Goal: Task Accomplishment & Management: Use online tool/utility

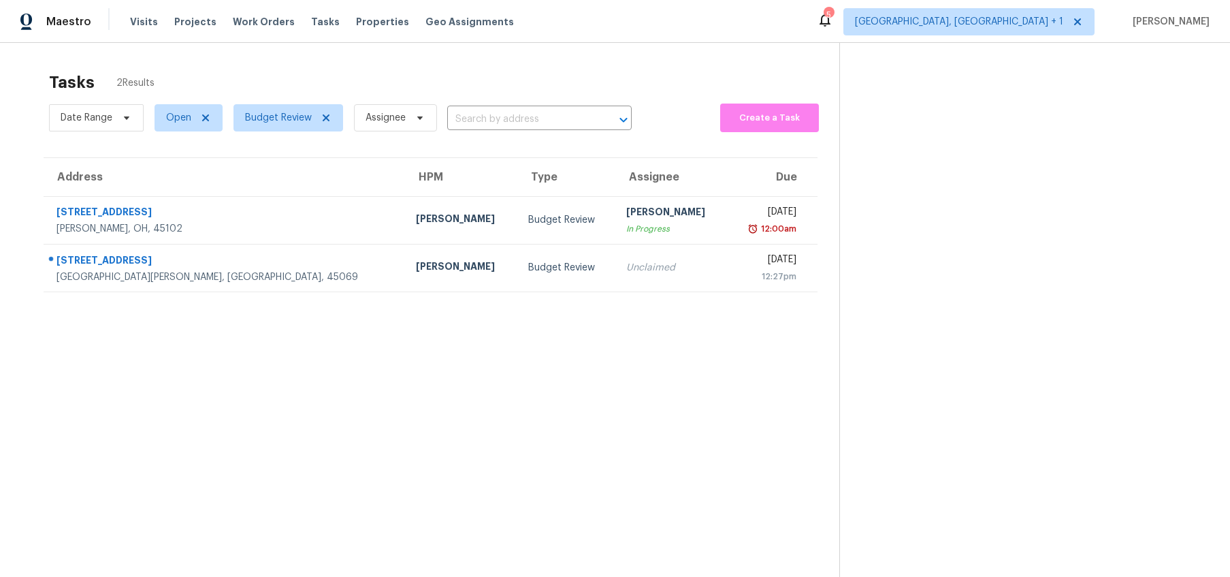
scroll to position [43, 0]
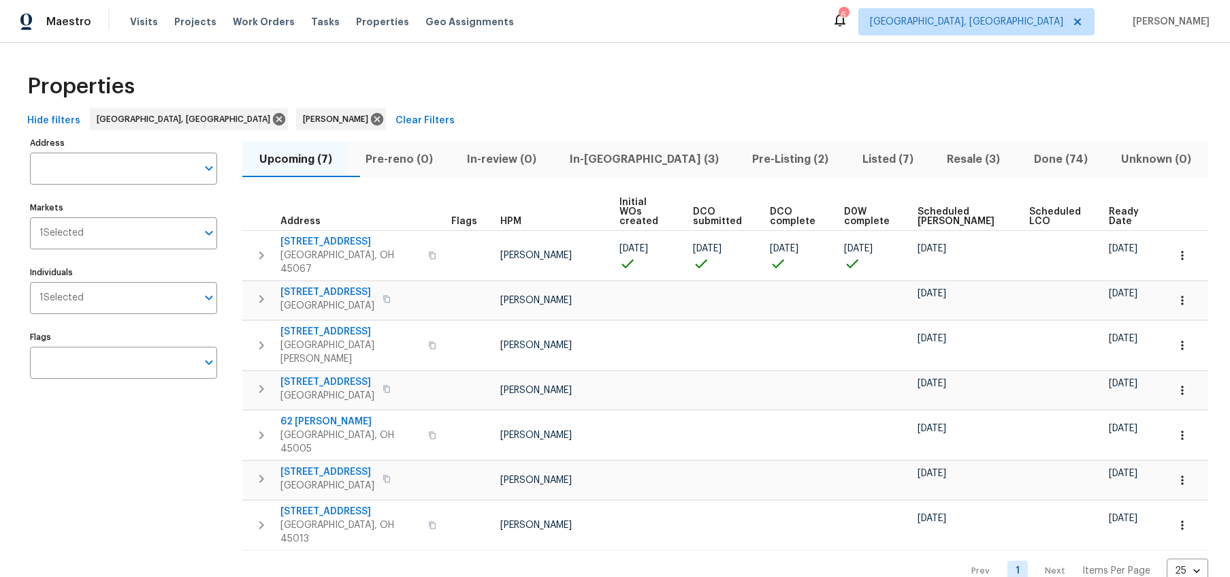
click at [758, 151] on span "Pre-Listing (2)" at bounding box center [790, 159] width 93 height 19
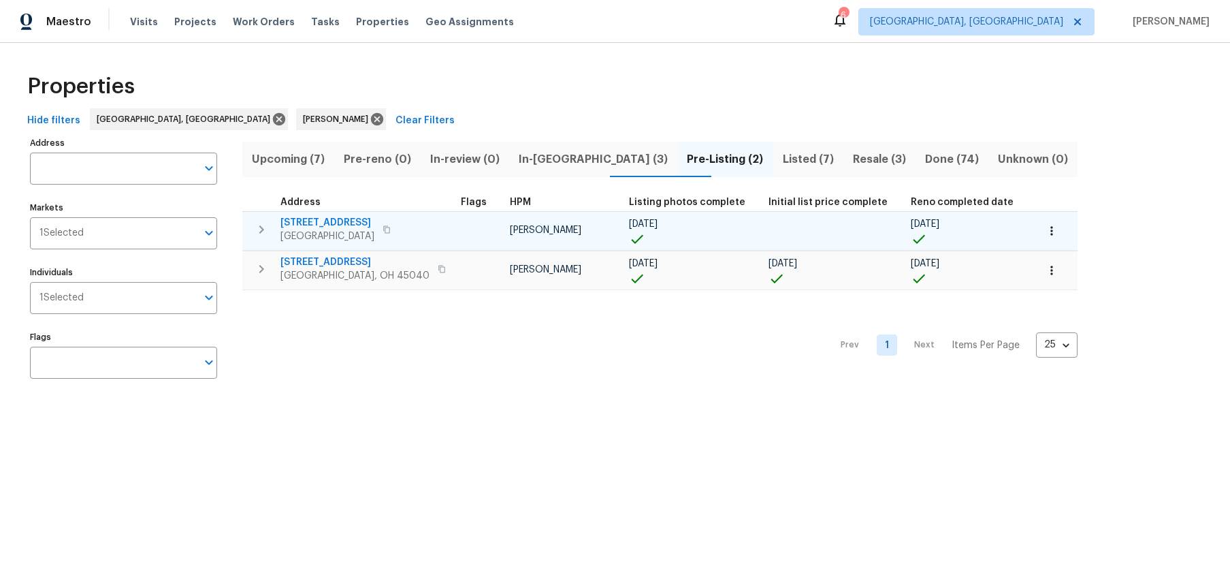
click at [323, 229] on span "Middletown, OH 45044" at bounding box center [328, 236] width 94 height 14
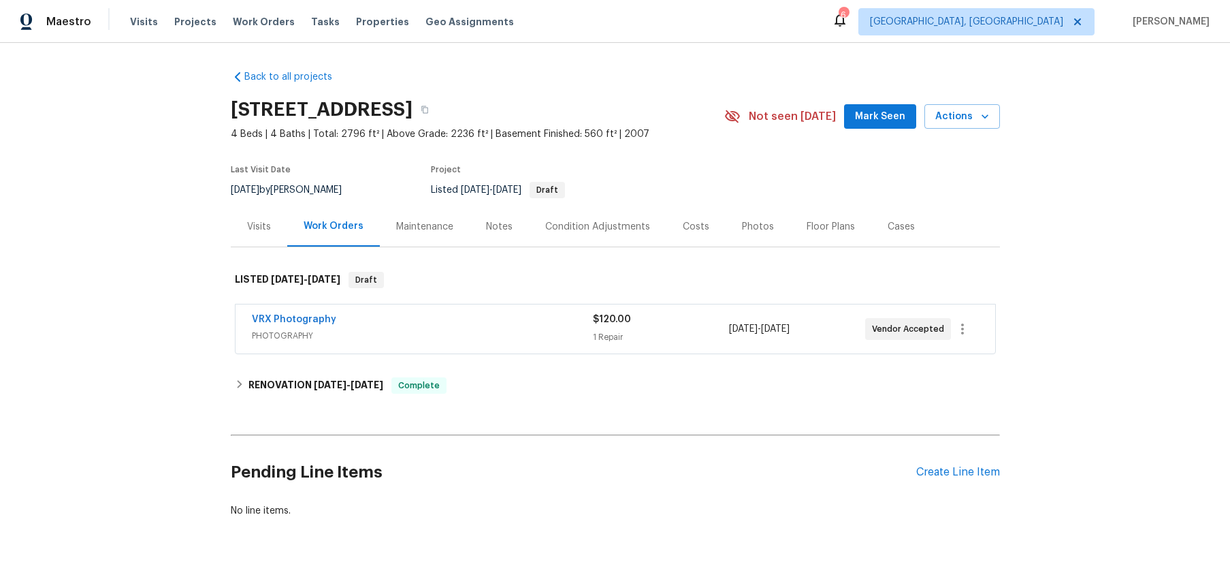
click at [332, 229] on div "Work Orders" at bounding box center [334, 226] width 60 height 14
click at [332, 225] on div "Work Orders" at bounding box center [334, 226] width 60 height 14
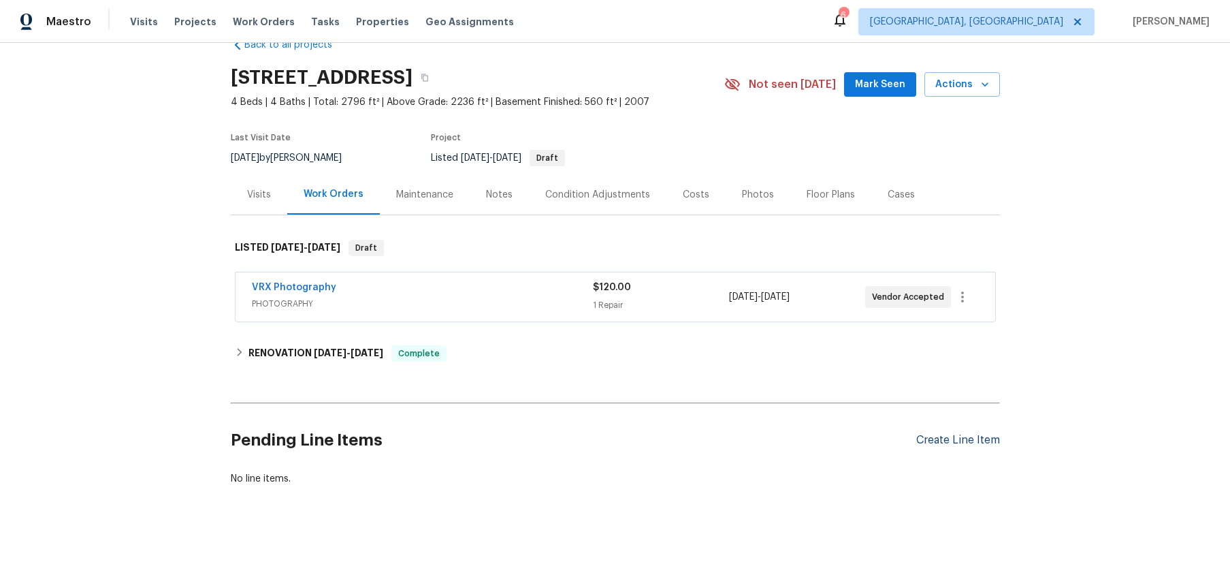
click at [951, 441] on div "Create Line Item" at bounding box center [958, 440] width 84 height 13
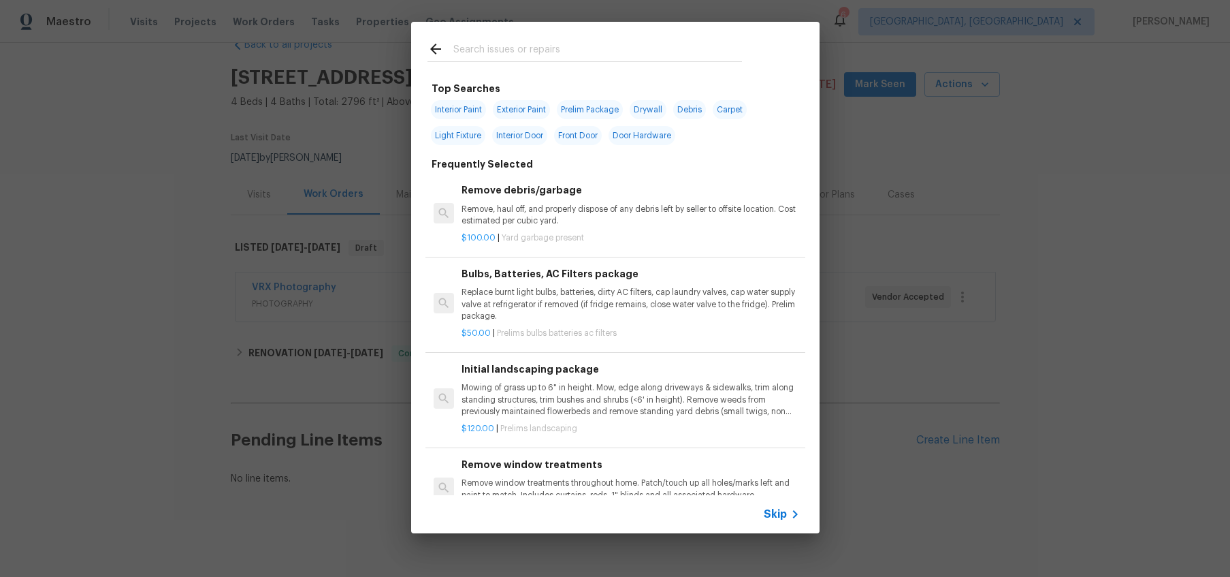
click at [560, 31] on div at bounding box center [584, 49] width 347 height 54
click at [559, 42] on input "text" at bounding box center [597, 51] width 289 height 20
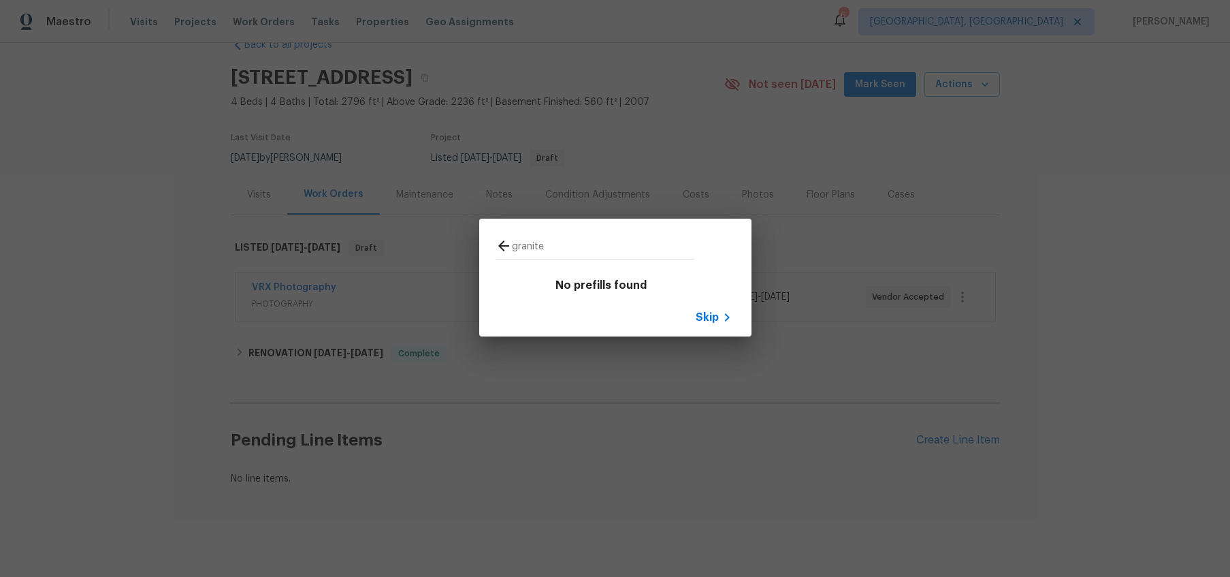
type input "granite"
click at [496, 239] on icon at bounding box center [504, 246] width 16 height 16
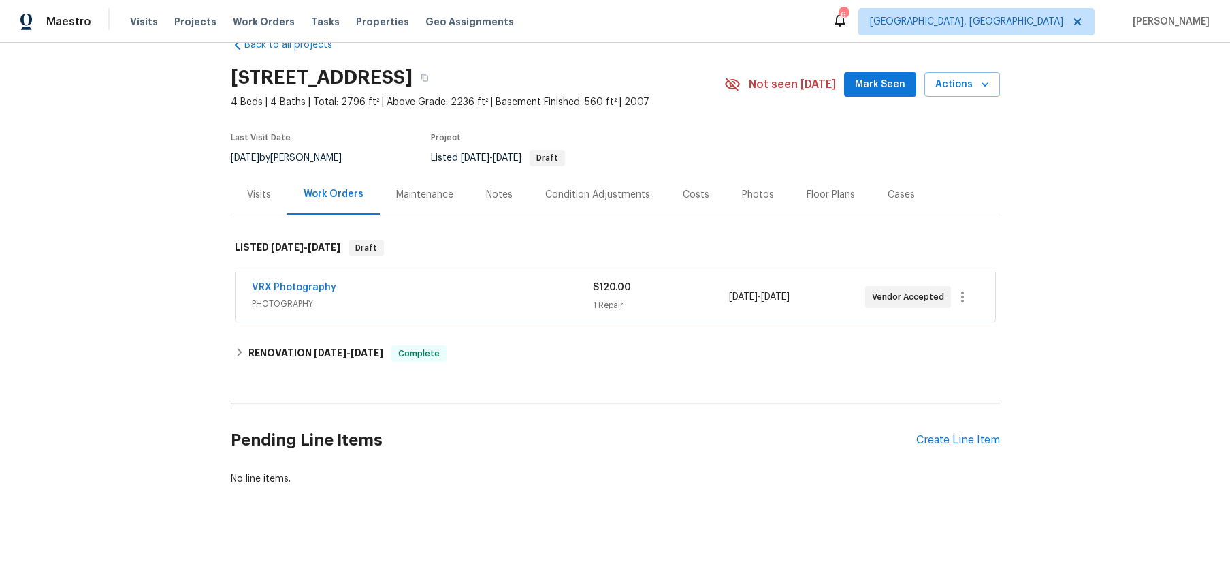
click at [973, 430] on div "Pending Line Items Create Line Item" at bounding box center [615, 440] width 769 height 63
click at [972, 436] on div "Create Line Item" at bounding box center [958, 440] width 84 height 13
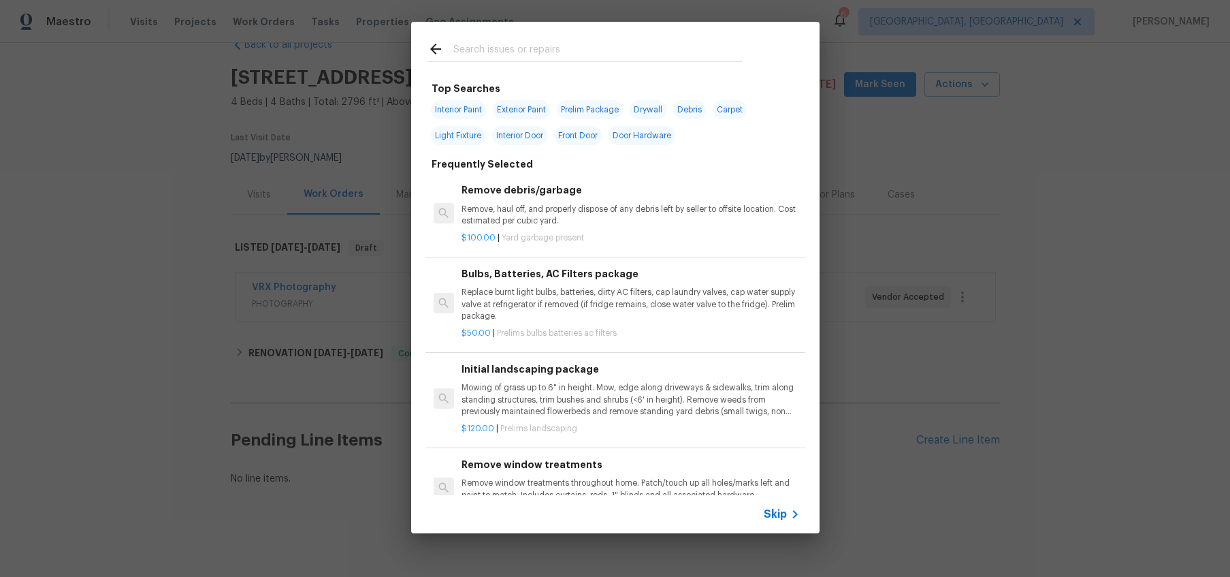
click at [605, 41] on input "text" at bounding box center [597, 51] width 289 height 20
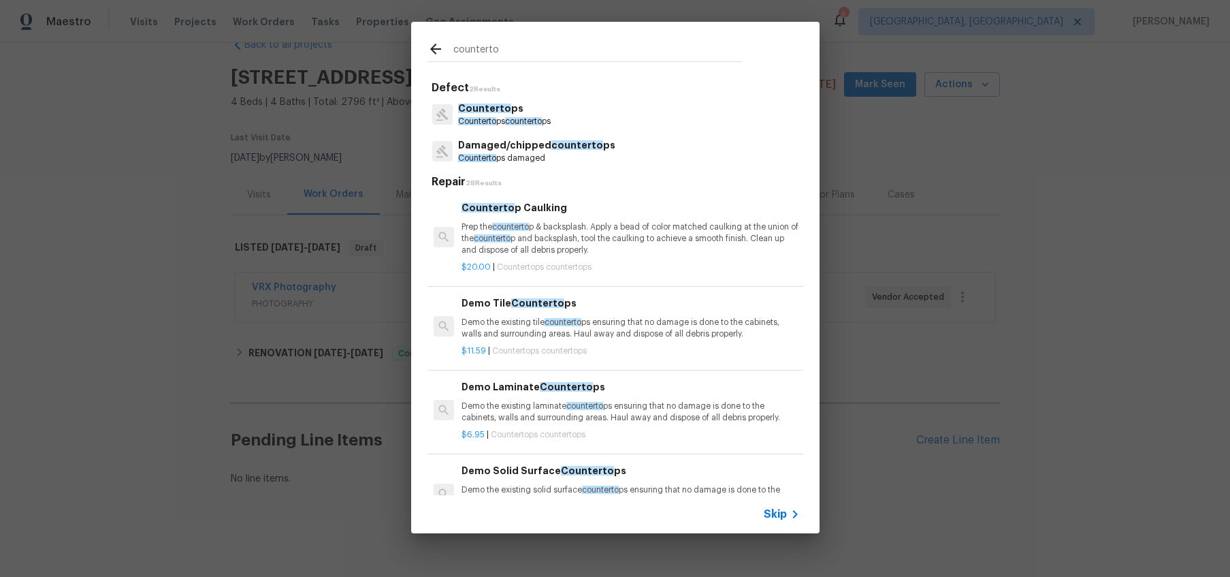
type input "counterto"
click at [556, 114] on div "Counterto ps Counterto ps counterto ps" at bounding box center [616, 114] width 376 height 37
click at [472, 116] on p "Counterto ps counterto ps" at bounding box center [504, 122] width 93 height 12
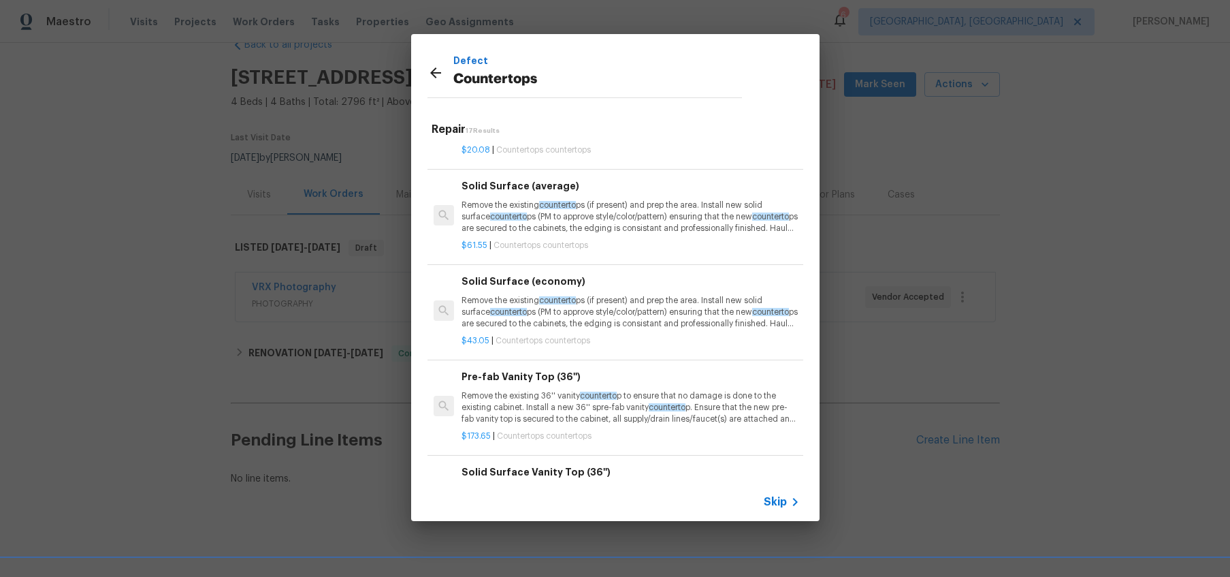
scroll to position [497, 0]
click at [611, 214] on p "Remove the existing counterto ps (if present) and prep the area. Install new so…" at bounding box center [631, 214] width 338 height 35
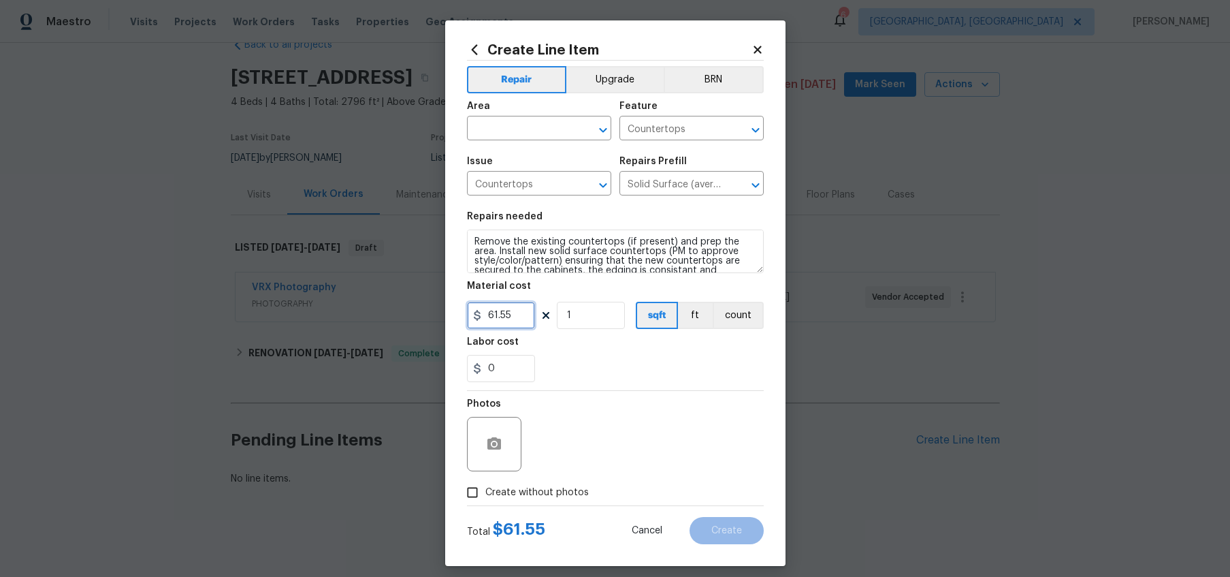
click at [511, 315] on input "61.55" at bounding box center [501, 315] width 68 height 27
type input "75"
click at [512, 141] on span "Area ​" at bounding box center [539, 120] width 144 height 55
click at [515, 135] on input "text" at bounding box center [520, 129] width 106 height 21
click at [500, 169] on li "Kitchen" at bounding box center [538, 159] width 144 height 22
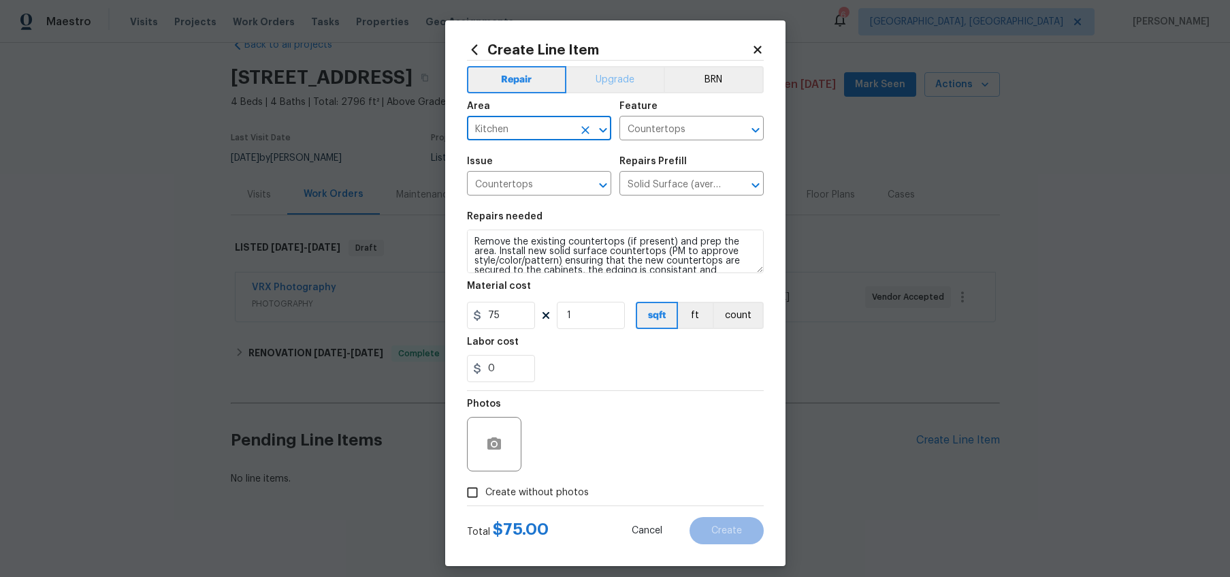
type input "Kitchen"
click at [614, 87] on button "Upgrade" at bounding box center [614, 79] width 97 height 27
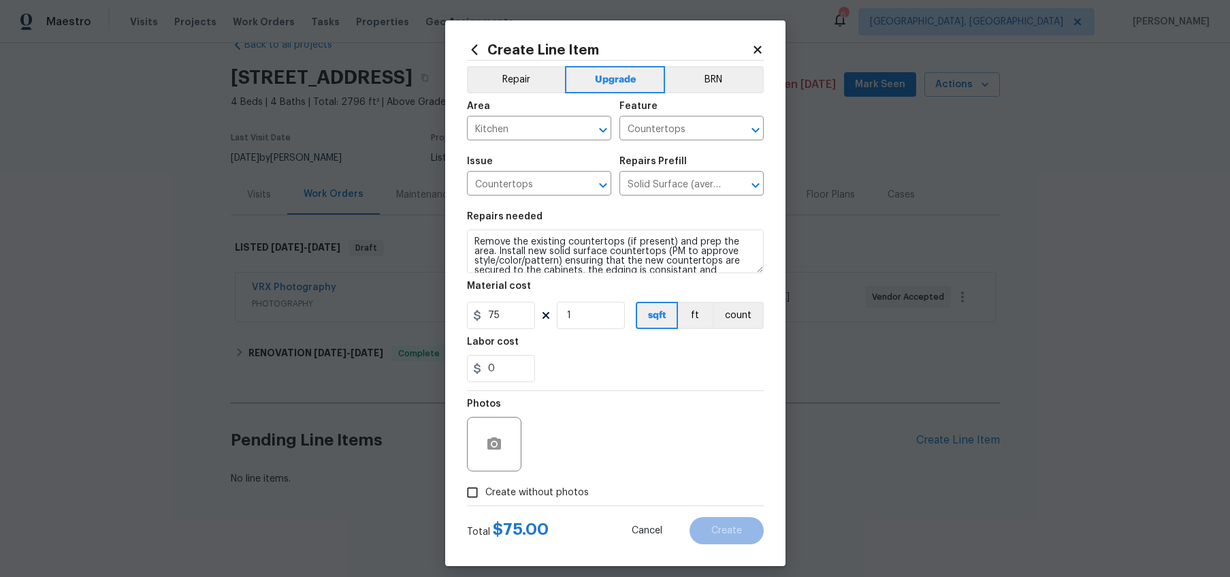
click at [474, 495] on input "Create without photos" at bounding box center [473, 492] width 26 height 26
checkbox input "true"
click at [597, 432] on textarea at bounding box center [647, 444] width 231 height 54
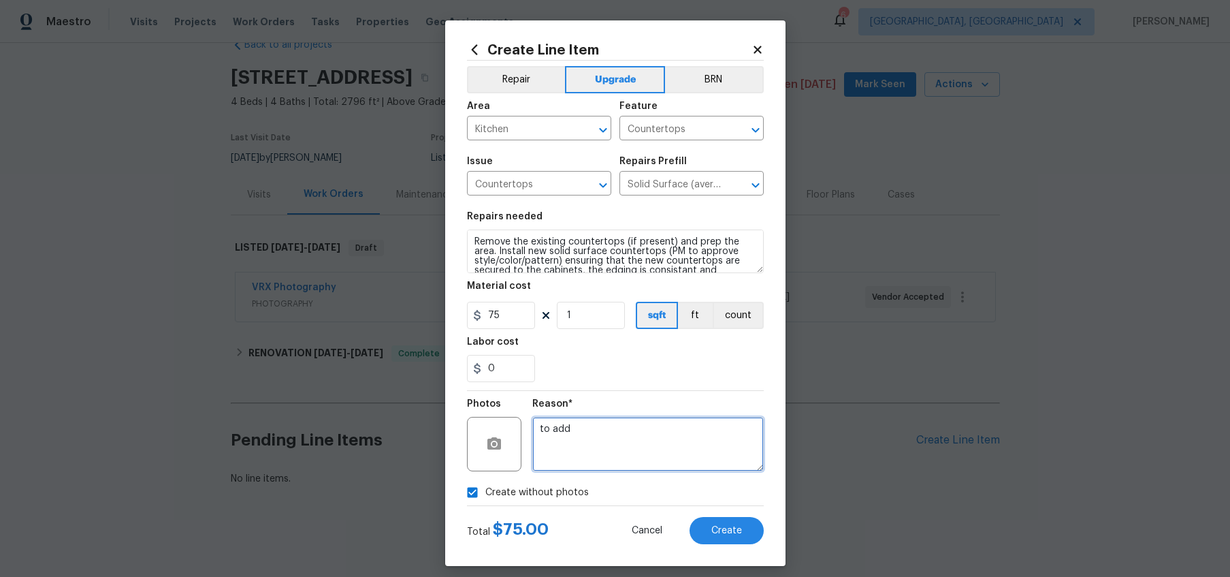
type textarea "to add"
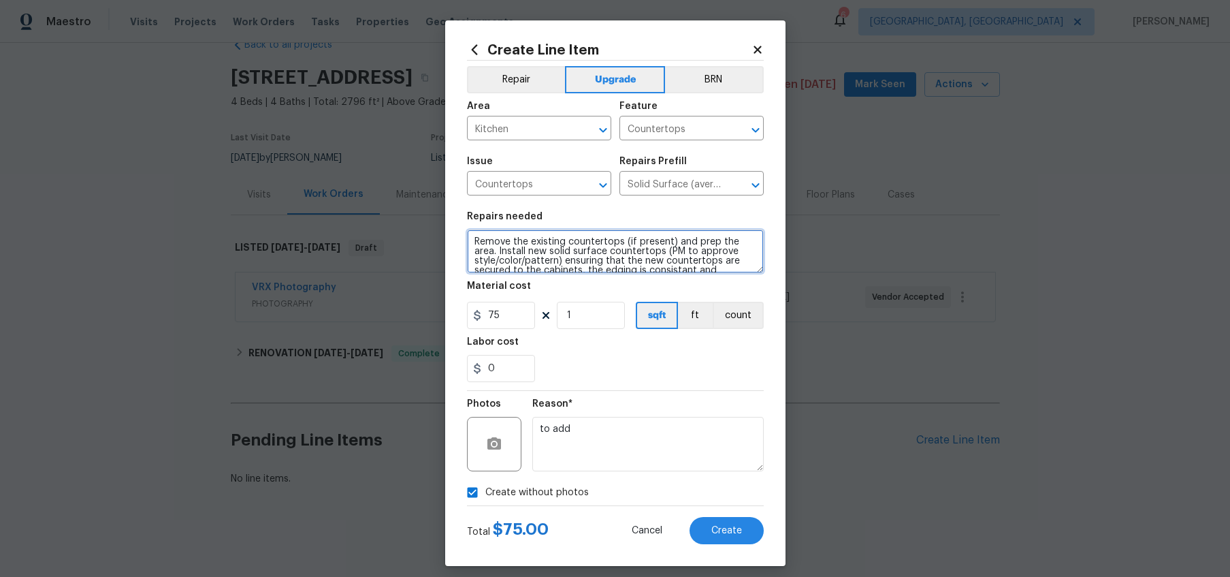
click at [473, 239] on textarea "Remove the existing countertops (if present) and prep the area. Install new sol…" at bounding box center [615, 251] width 297 height 44
click at [613, 253] on textarea "Please quote for replacing kitchen counters, island top, bar top in applicable …" at bounding box center [615, 251] width 297 height 44
click at [652, 252] on textarea "Please quote for replacing kitchen counters, island top, bar top in applicable …" at bounding box center [615, 251] width 297 height 44
click at [547, 261] on textarea "Please quote for replacing kitchen counters, island top, bar top in applicable …" at bounding box center [615, 251] width 297 height 44
click at [652, 268] on textarea "Please quote for replacing kitchen counters, island top, bar top in applicable …" at bounding box center [615, 251] width 297 height 44
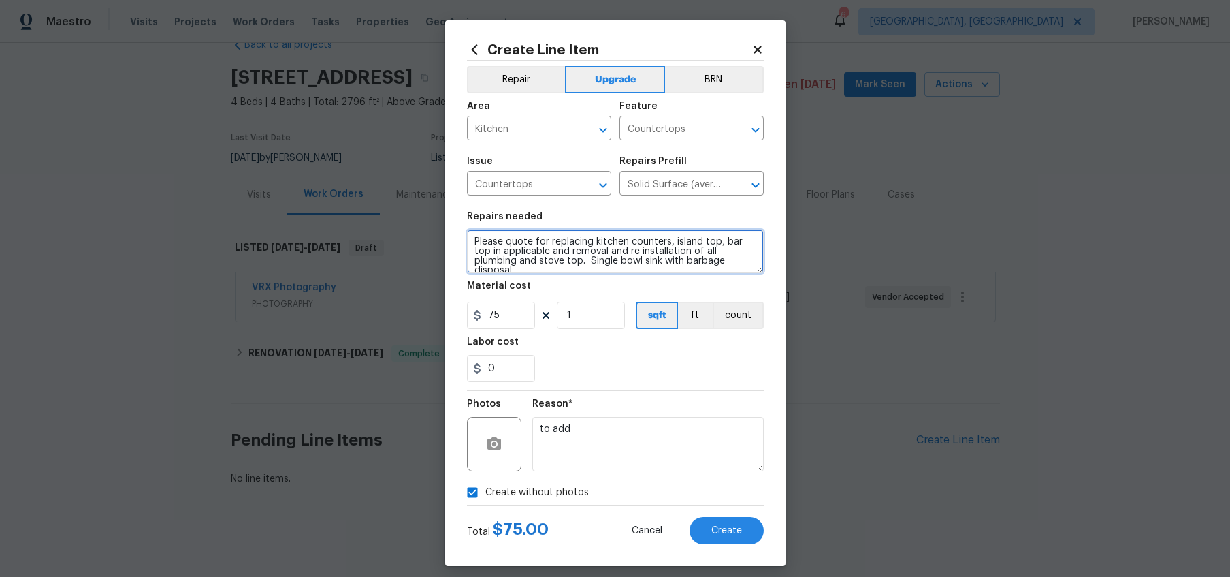
click at [642, 261] on textarea "Please quote for replacing kitchen counters, island top, bar top in applicable …" at bounding box center [615, 251] width 297 height 44
type textarea "Please quote for replacing kitchen counters, island top, bar top in applicable …"
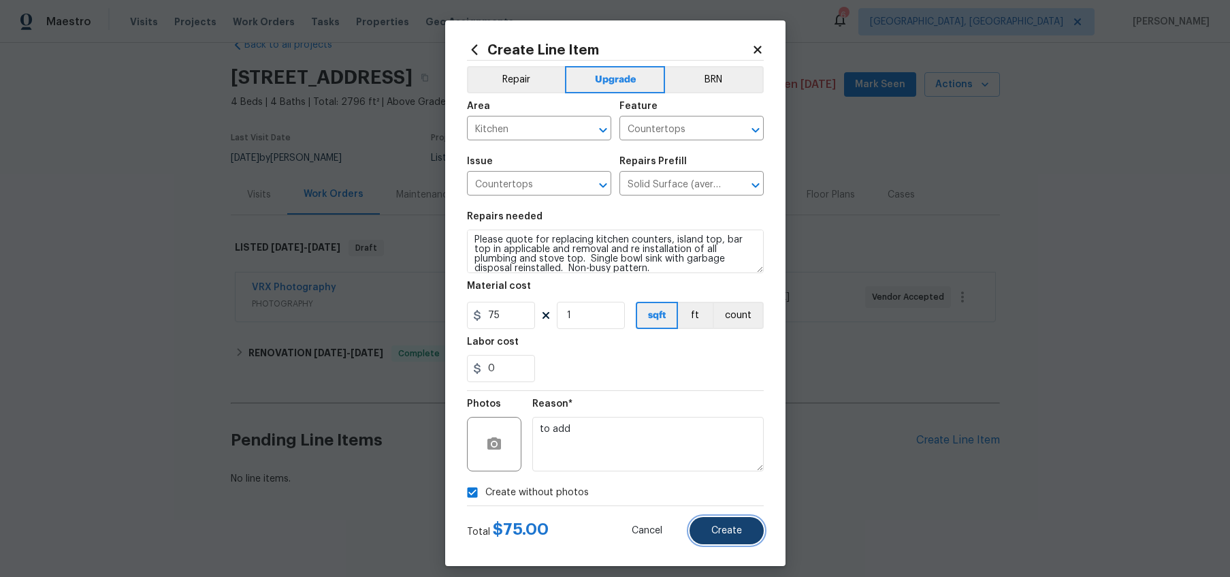
click at [706, 532] on button "Create" at bounding box center [727, 530] width 74 height 27
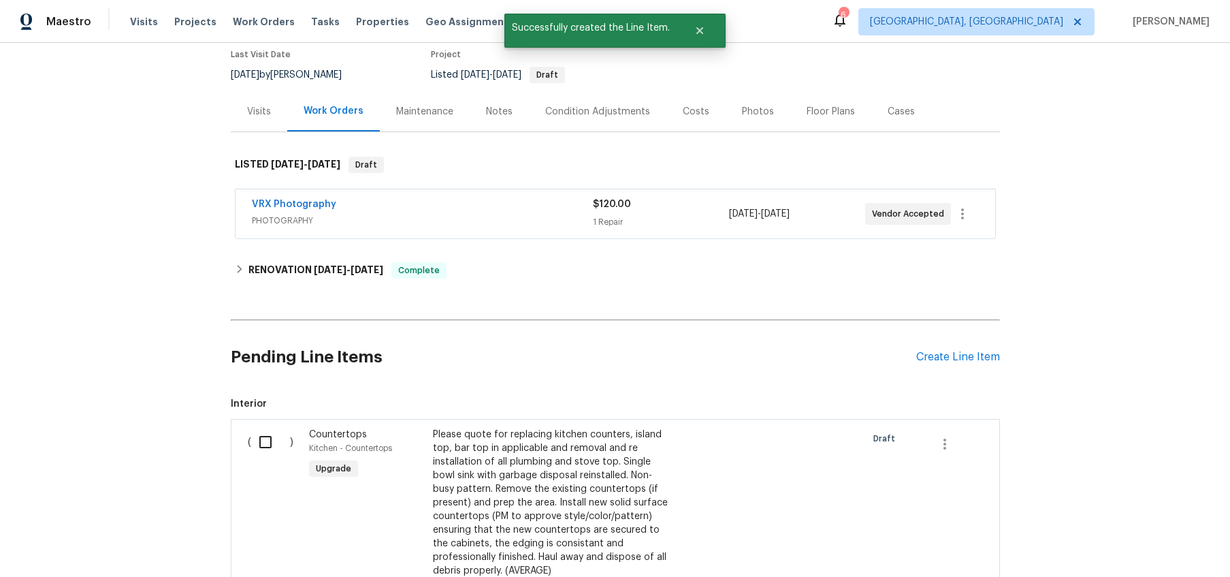
scroll to position [112, 0]
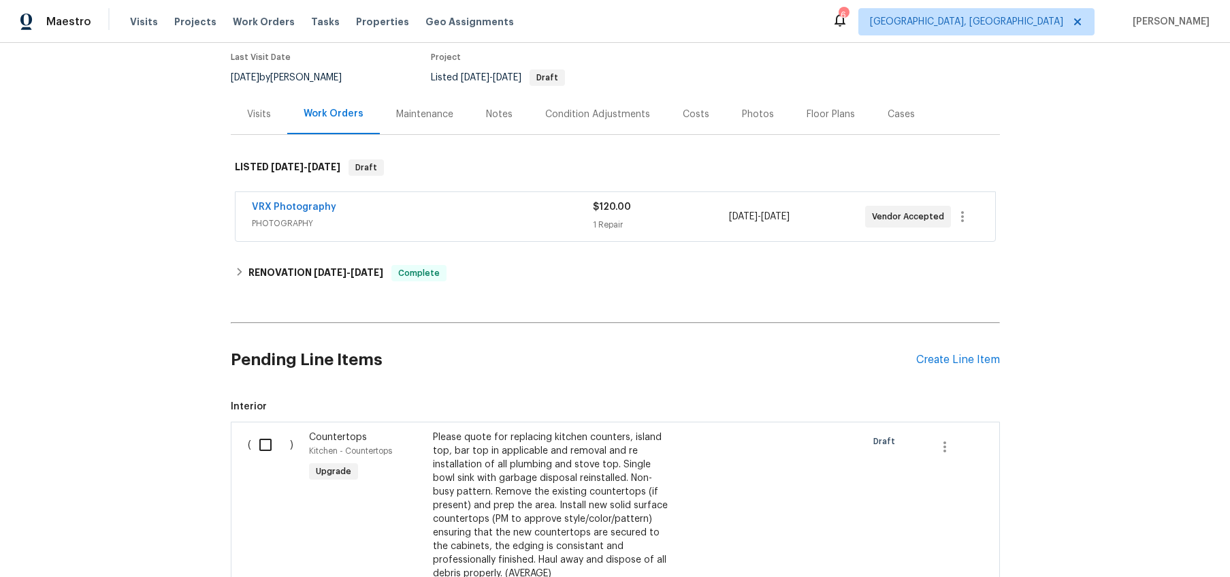
click at [277, 452] on input "checkbox" at bounding box center [270, 444] width 39 height 29
checkbox input "true"
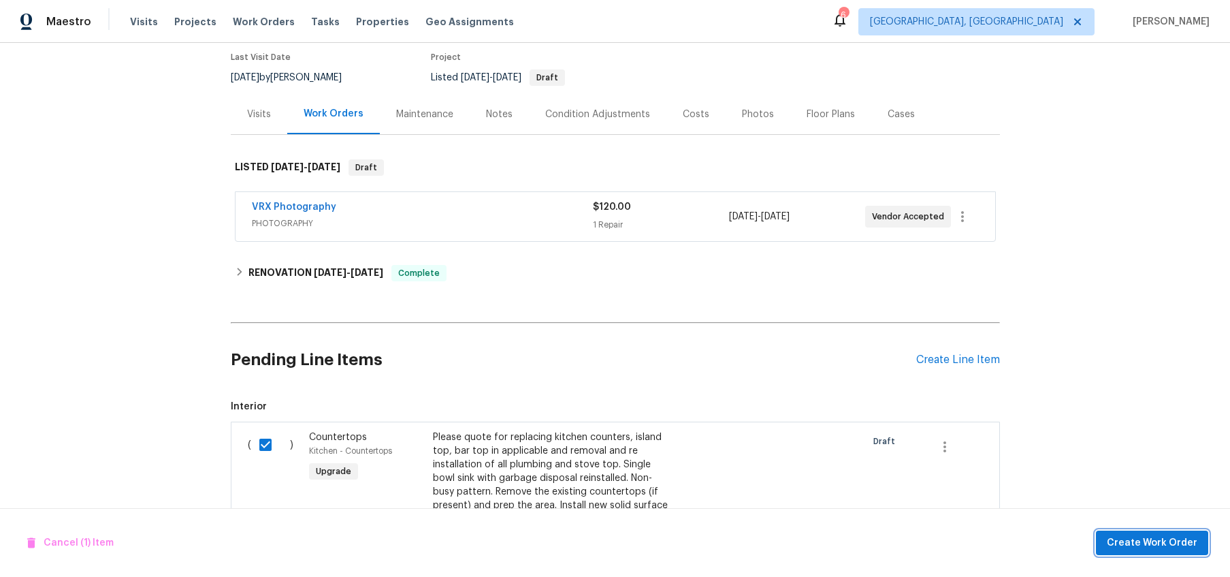
click at [1143, 530] on button "Create Work Order" at bounding box center [1152, 542] width 112 height 25
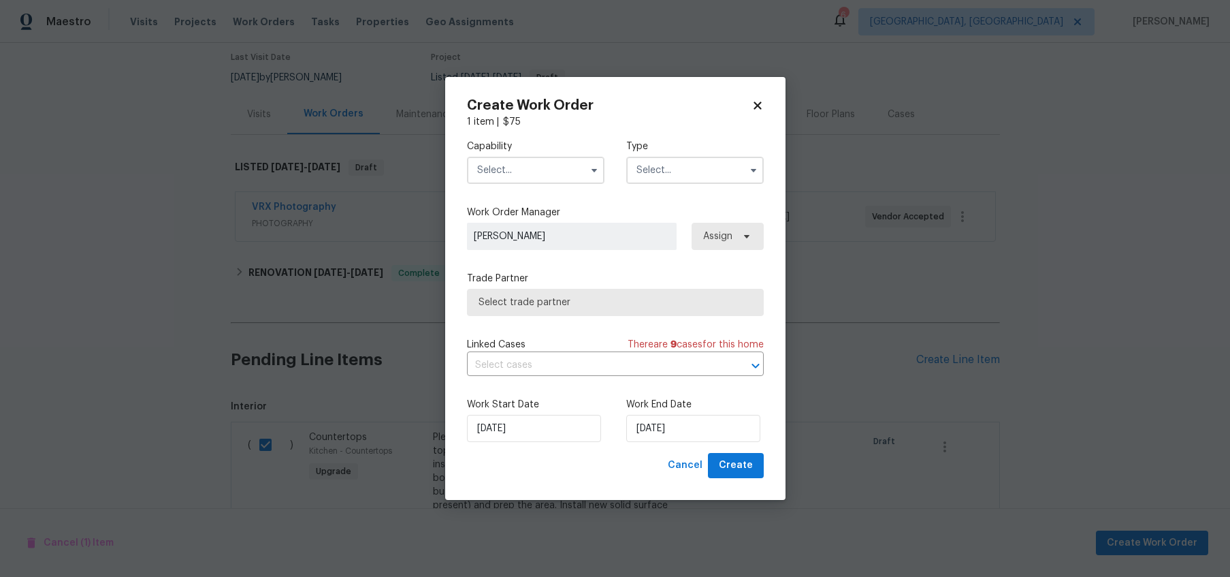
click at [675, 182] on input "text" at bounding box center [695, 170] width 138 height 27
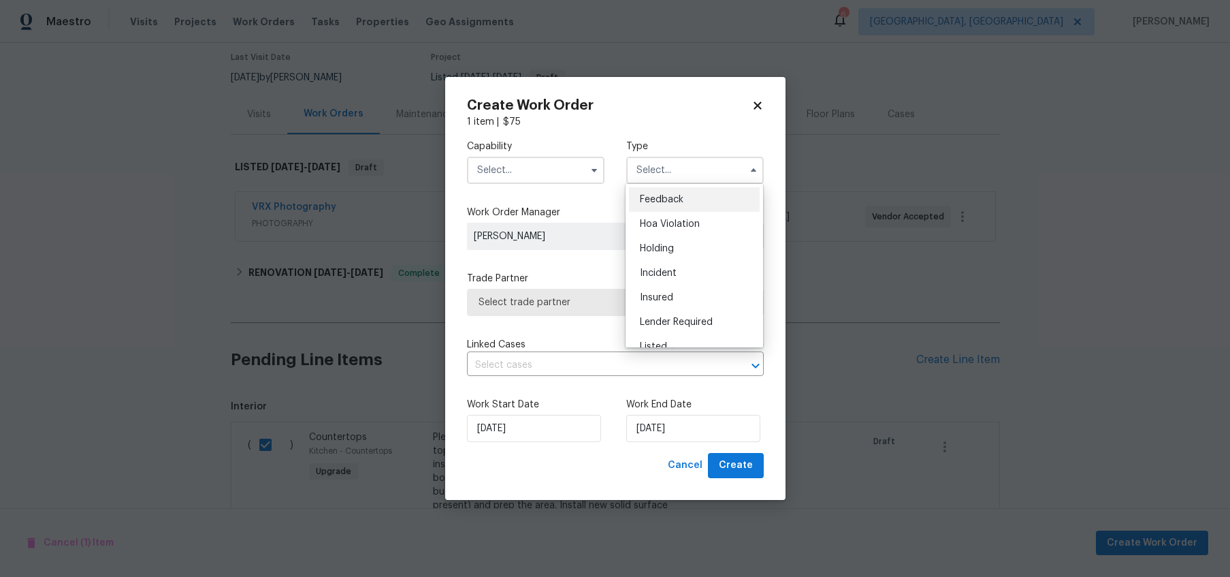
click at [496, 169] on input "text" at bounding box center [536, 170] width 138 height 27
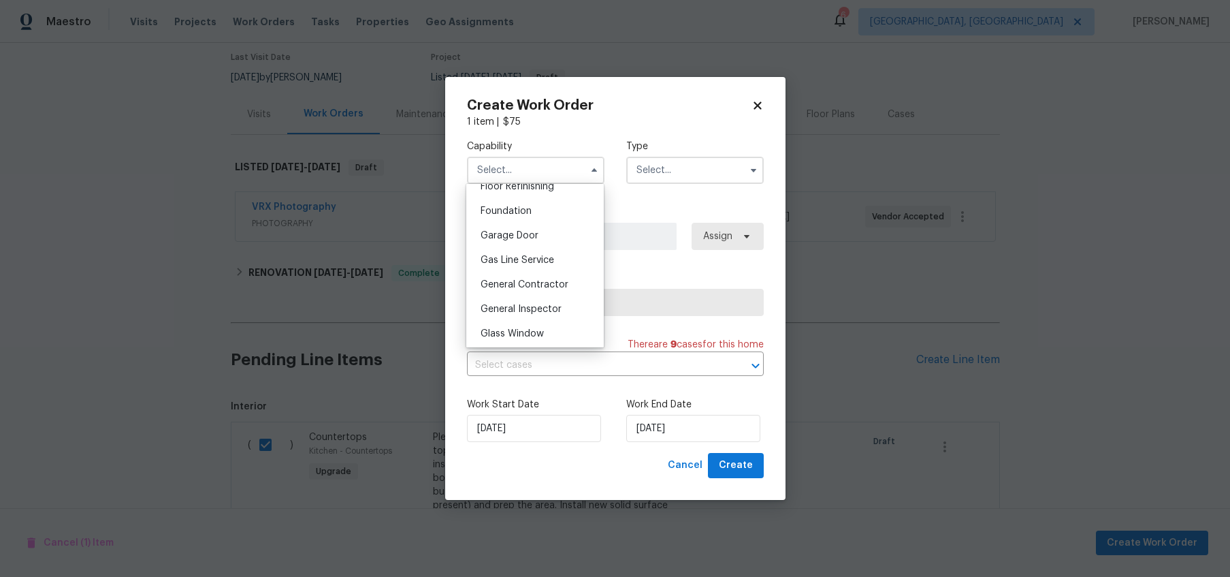
scroll to position [571, 0]
click at [531, 278] on span "General Contractor" at bounding box center [525, 280] width 88 height 10
type input "General Contractor"
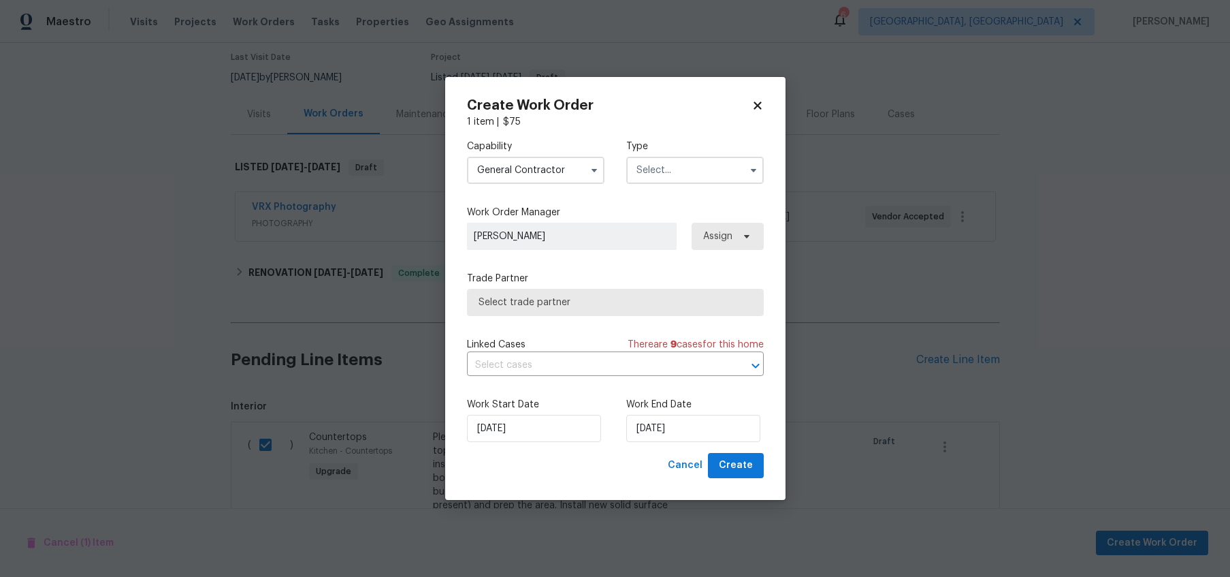
click at [638, 179] on input "text" at bounding box center [695, 170] width 138 height 27
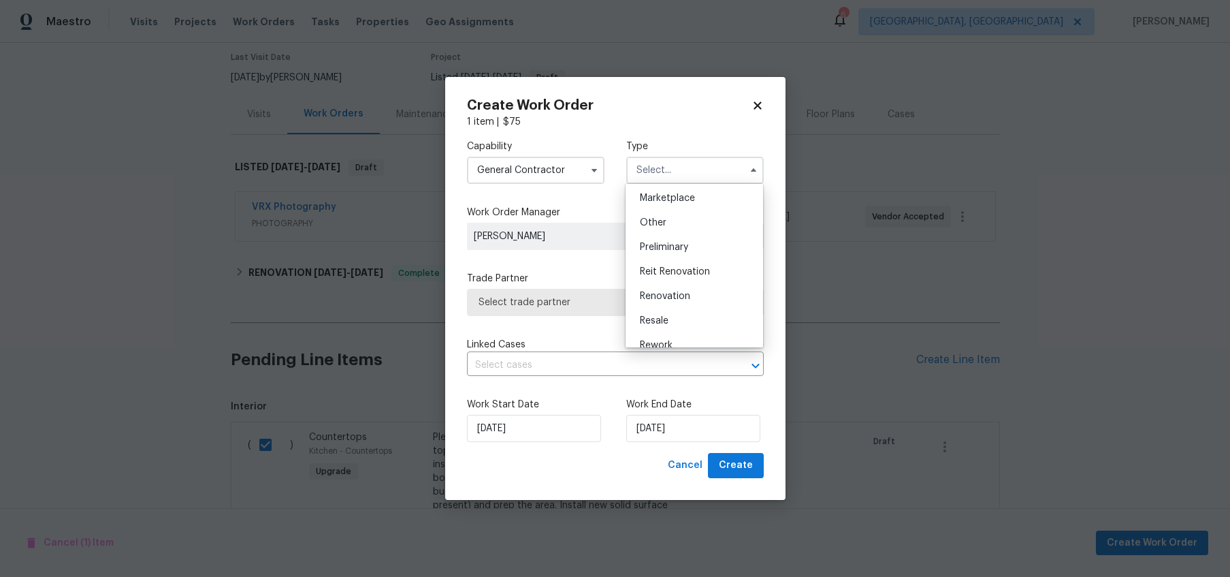
scroll to position [250, 0]
click at [671, 291] on span "Renovation" at bounding box center [665, 293] width 50 height 10
type input "Renovation"
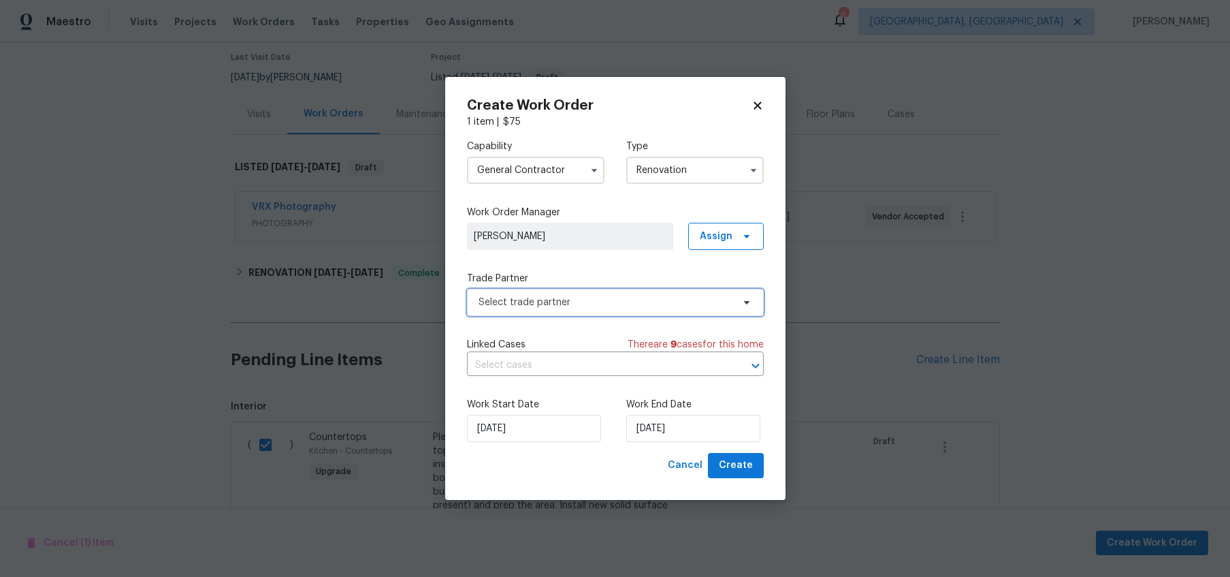
click at [589, 300] on span "Select trade partner" at bounding box center [606, 303] width 254 height 14
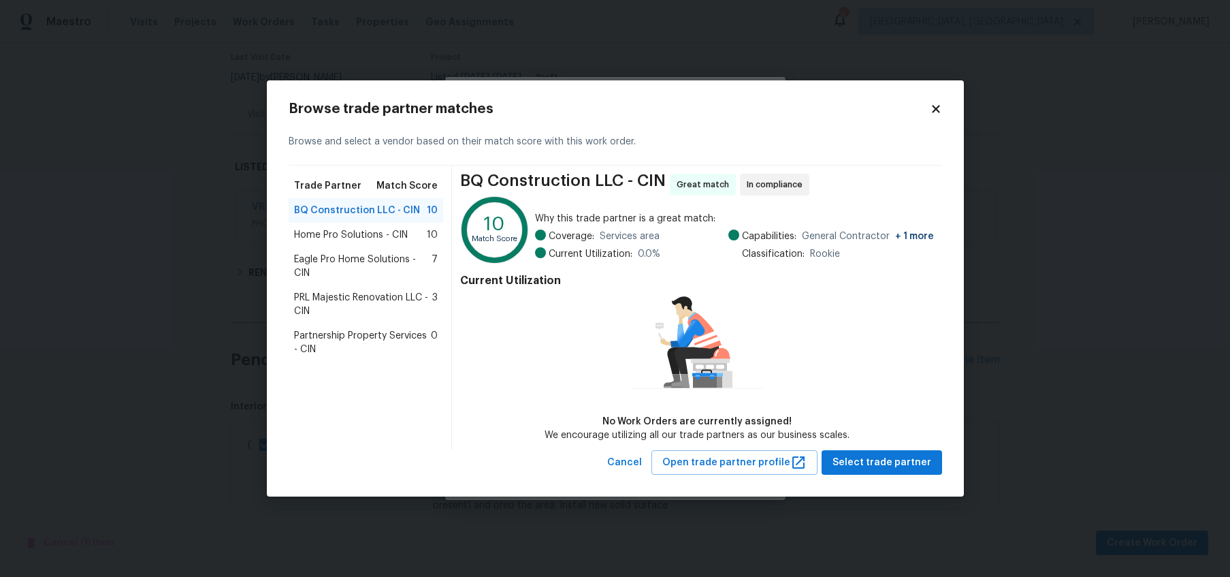
click at [340, 330] on span "Partnership Property Services - CIN" at bounding box center [363, 342] width 138 height 27
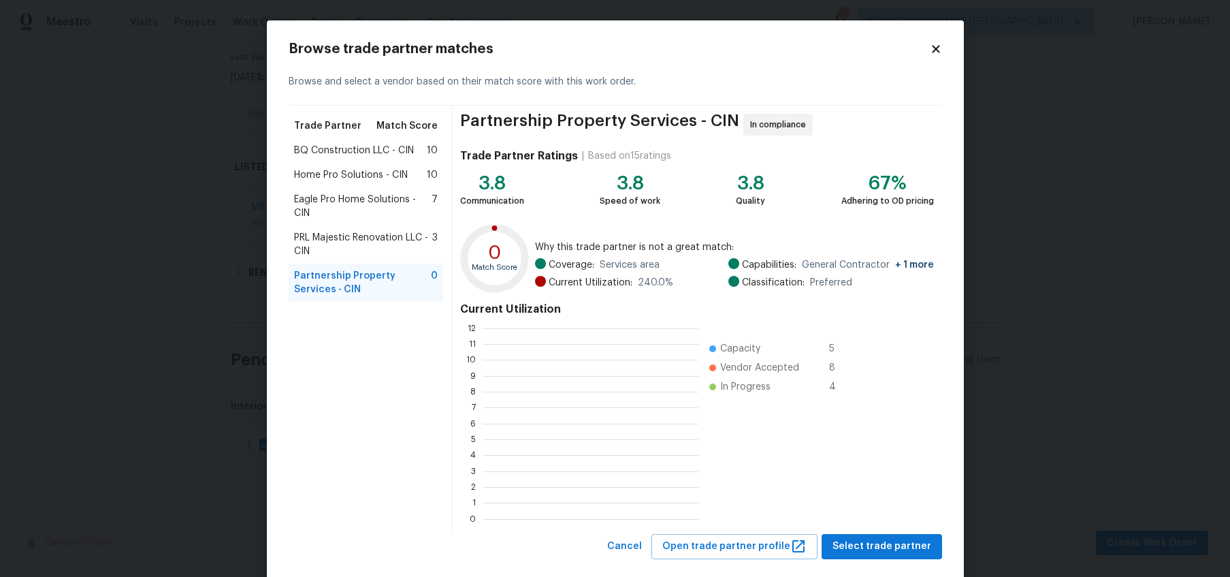
scroll to position [190, 216]
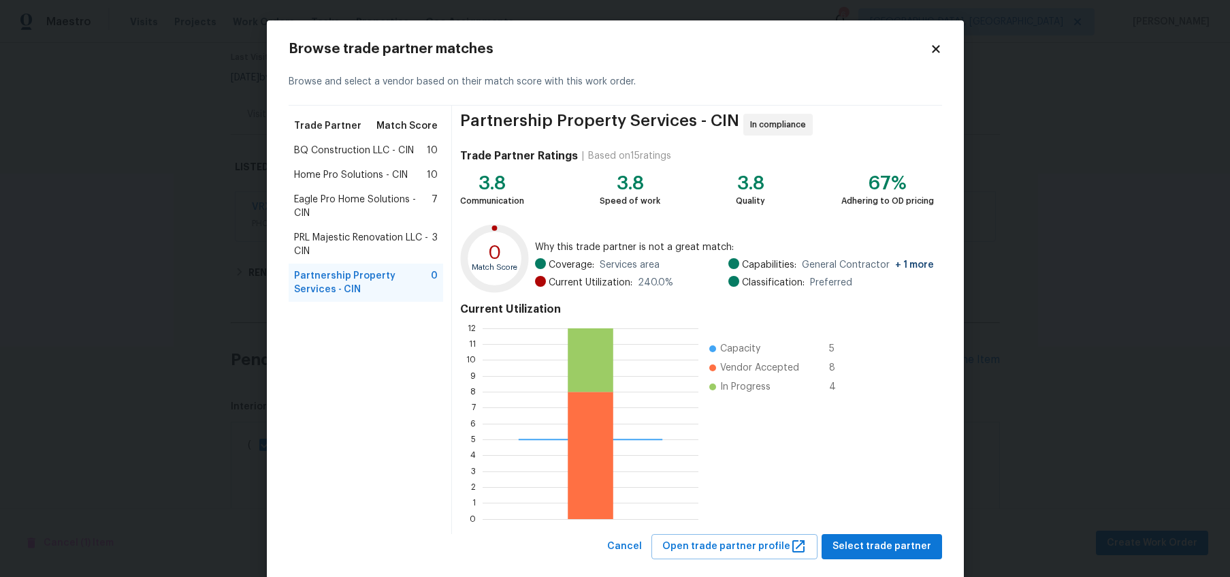
click at [358, 280] on span "Partnership Property Services - CIN" at bounding box center [363, 282] width 138 height 27
click at [330, 198] on span "Eagle Pro Home Solutions - CIN" at bounding box center [363, 206] width 138 height 27
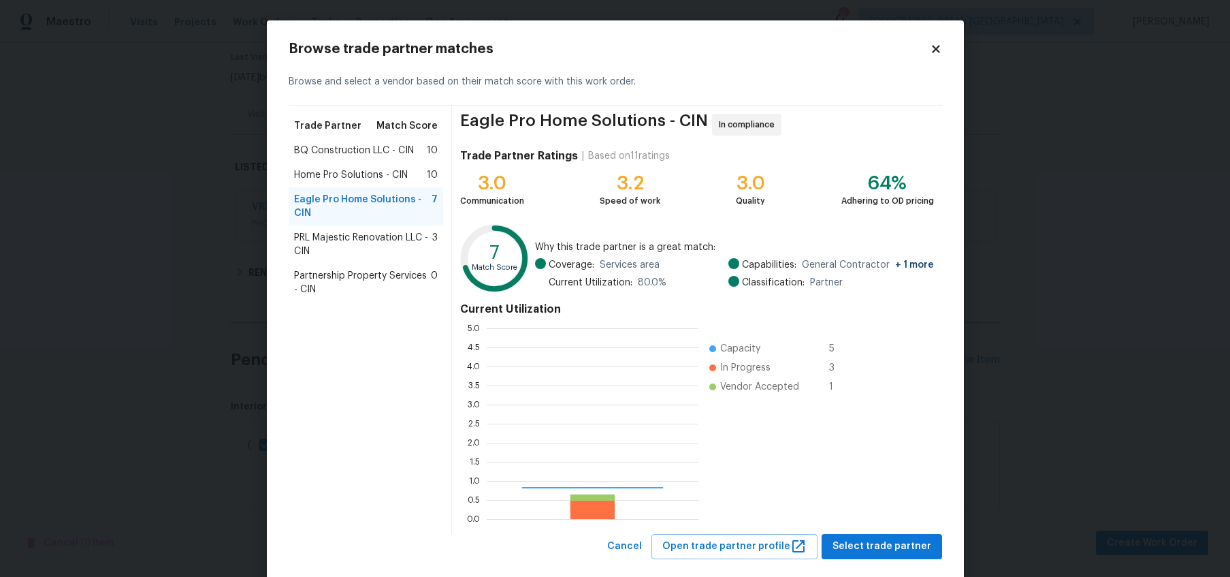
scroll to position [190, 211]
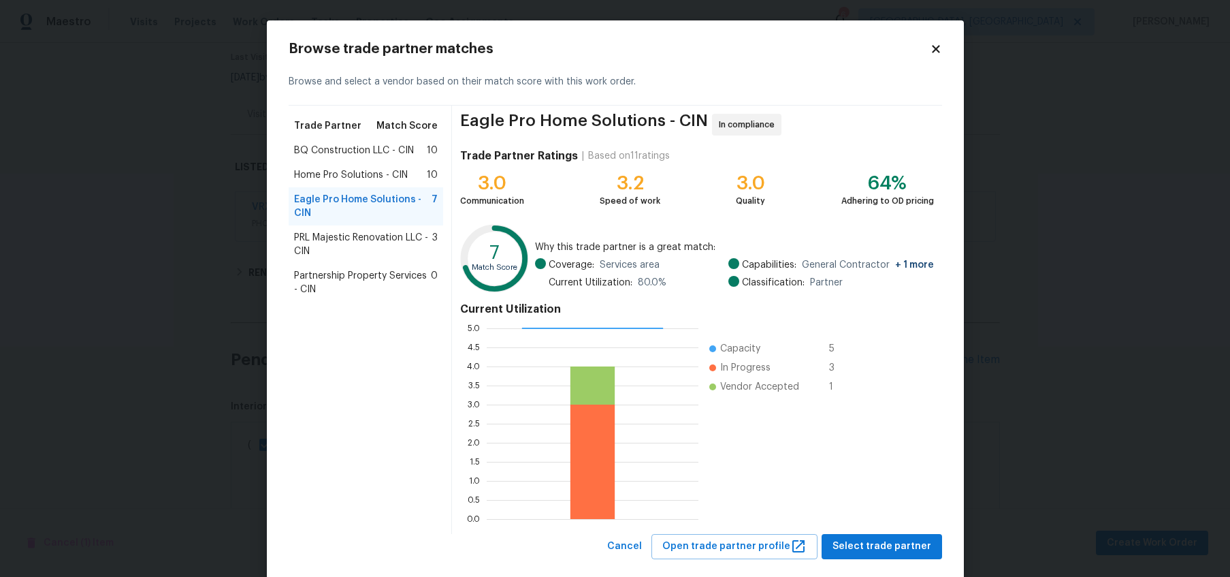
click at [406, 272] on span "Partnership Property Services - CIN" at bounding box center [363, 282] width 138 height 27
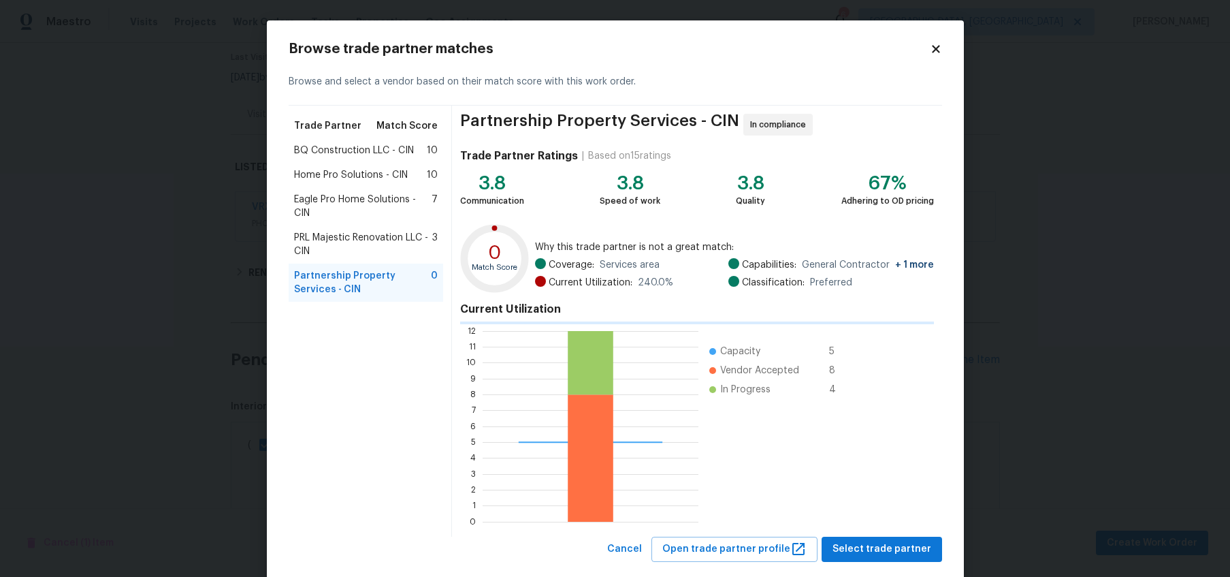
scroll to position [190, 216]
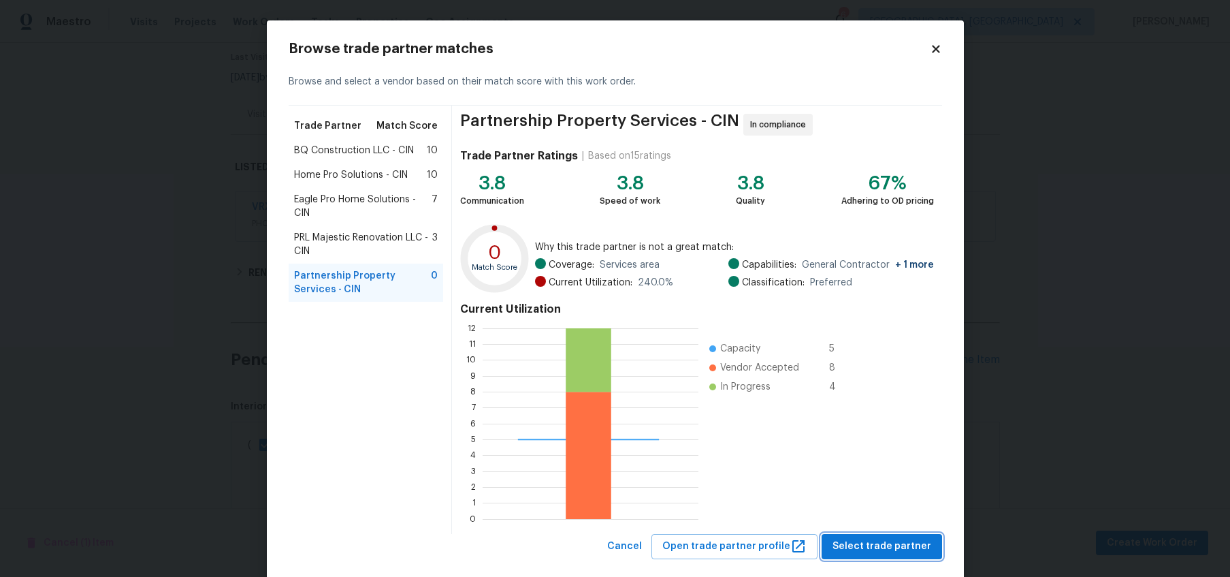
click at [919, 534] on button "Select trade partner" at bounding box center [882, 546] width 121 height 25
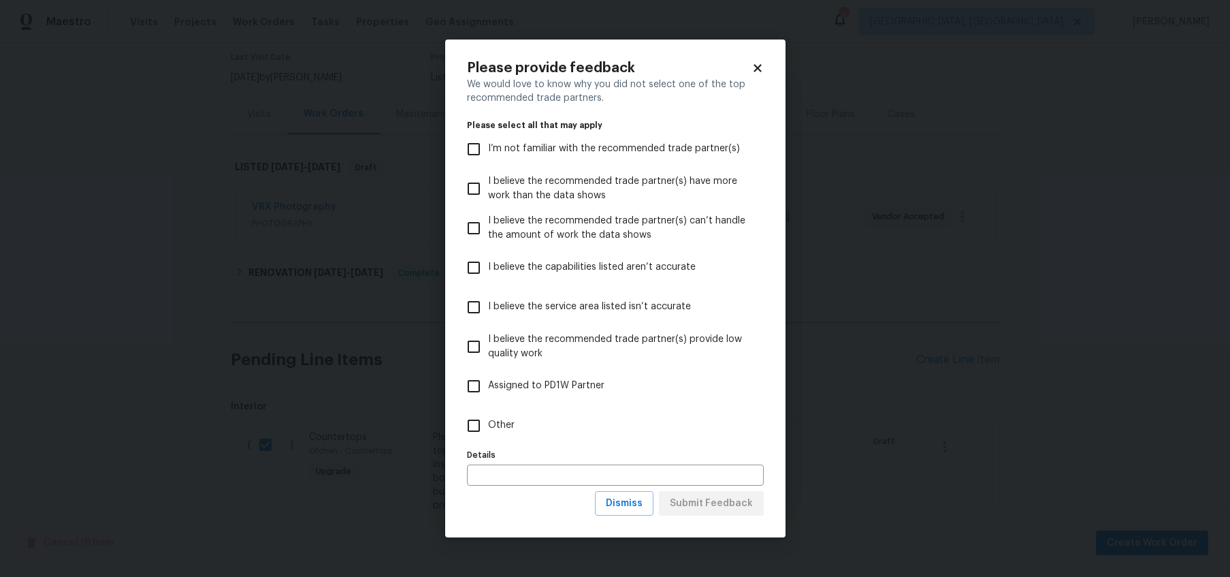
click at [475, 421] on input "Other" at bounding box center [474, 425] width 29 height 29
checkbox input "true"
click at [509, 466] on input "text" at bounding box center [615, 474] width 297 height 21
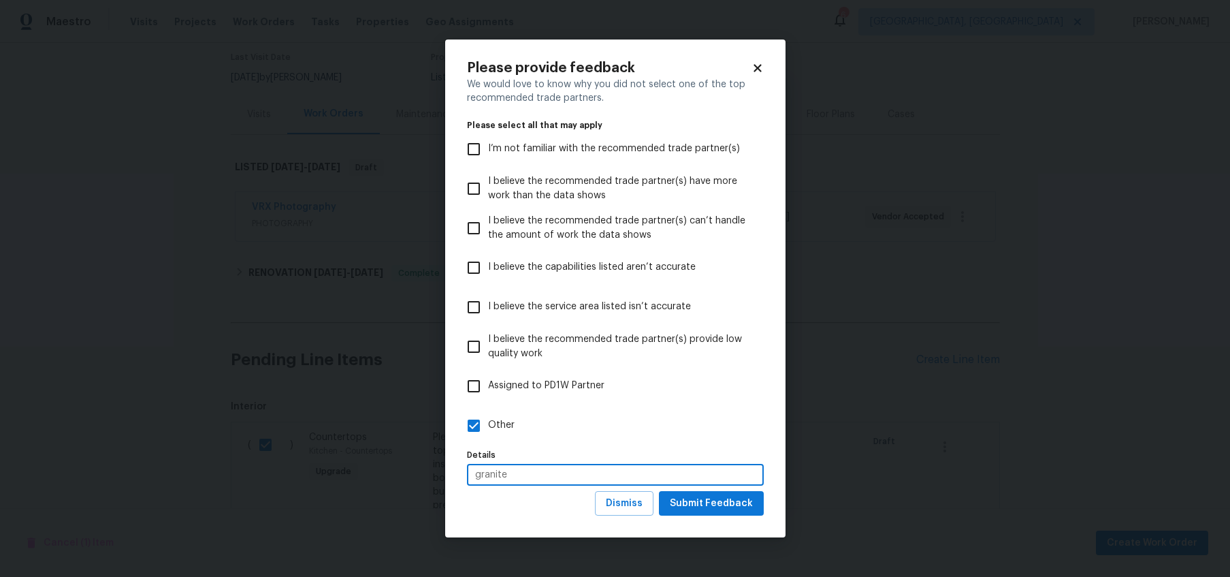
type input "granite"
click at [697, 511] on span "Submit Feedback" at bounding box center [711, 503] width 83 height 17
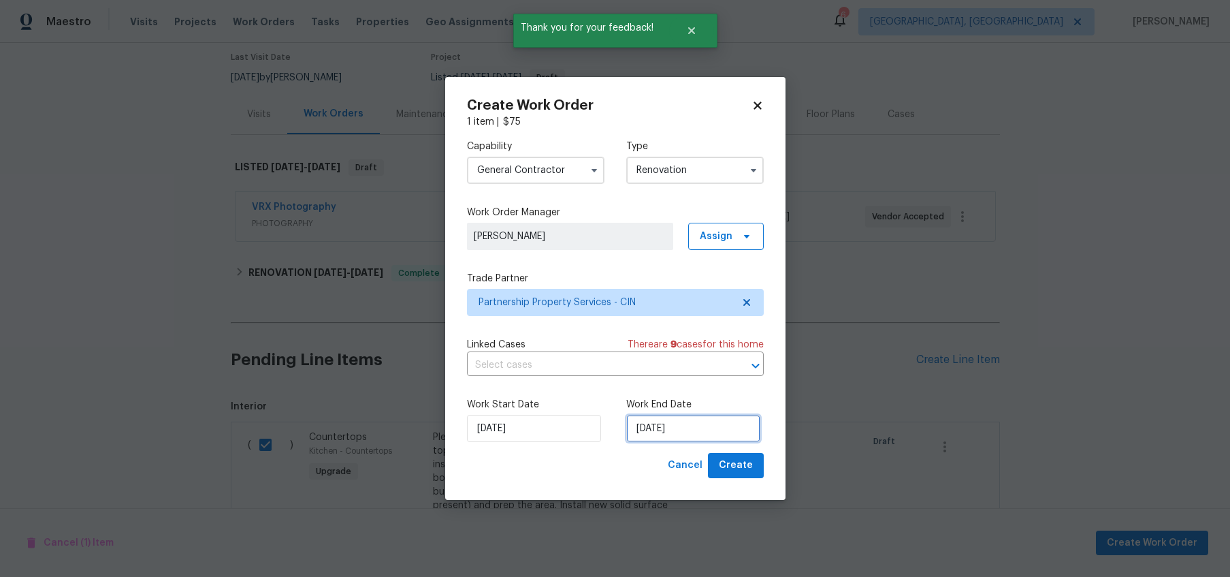
click at [652, 434] on input "9/6/2025" at bounding box center [693, 428] width 134 height 27
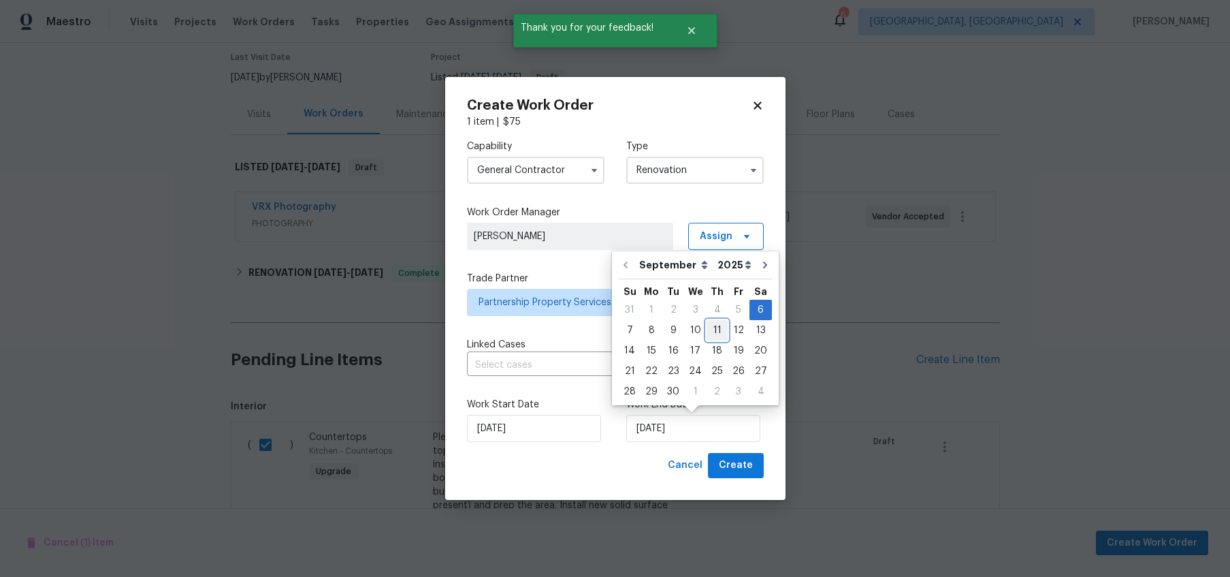
click at [720, 332] on div "11" at bounding box center [717, 330] width 21 height 19
type input "9/11/2025"
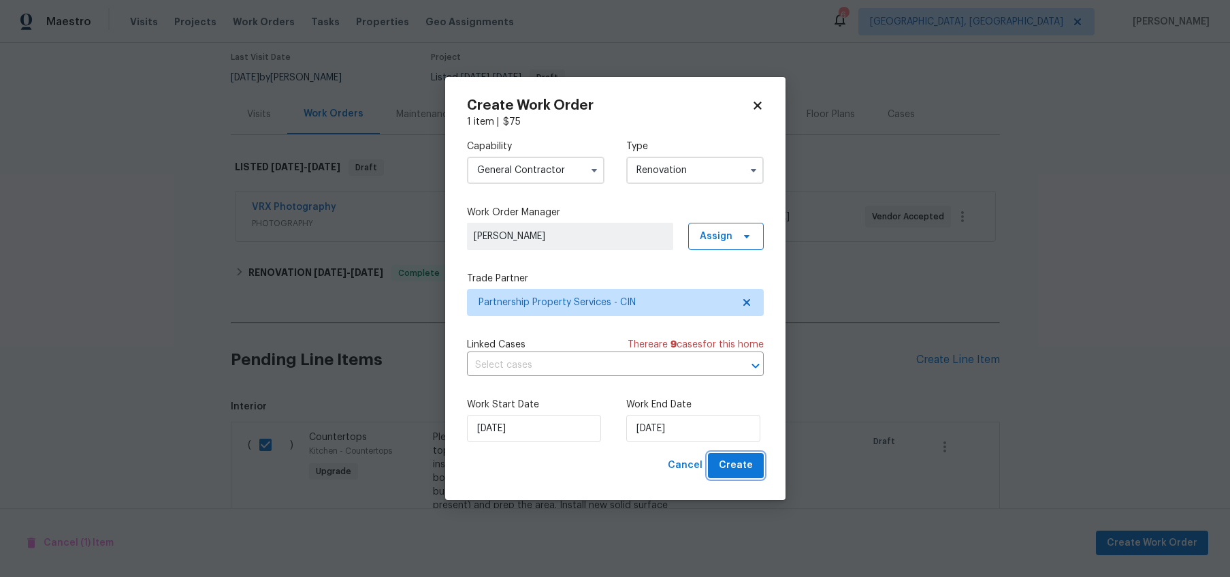
click at [748, 467] on span "Create" at bounding box center [736, 465] width 34 height 17
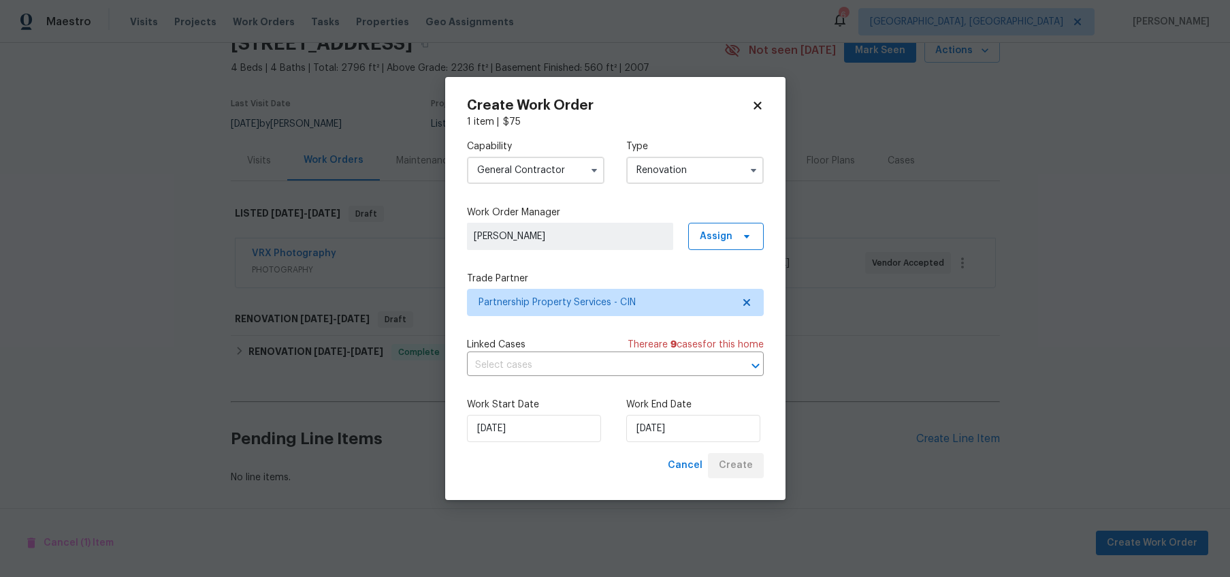
scroll to position [65, 0]
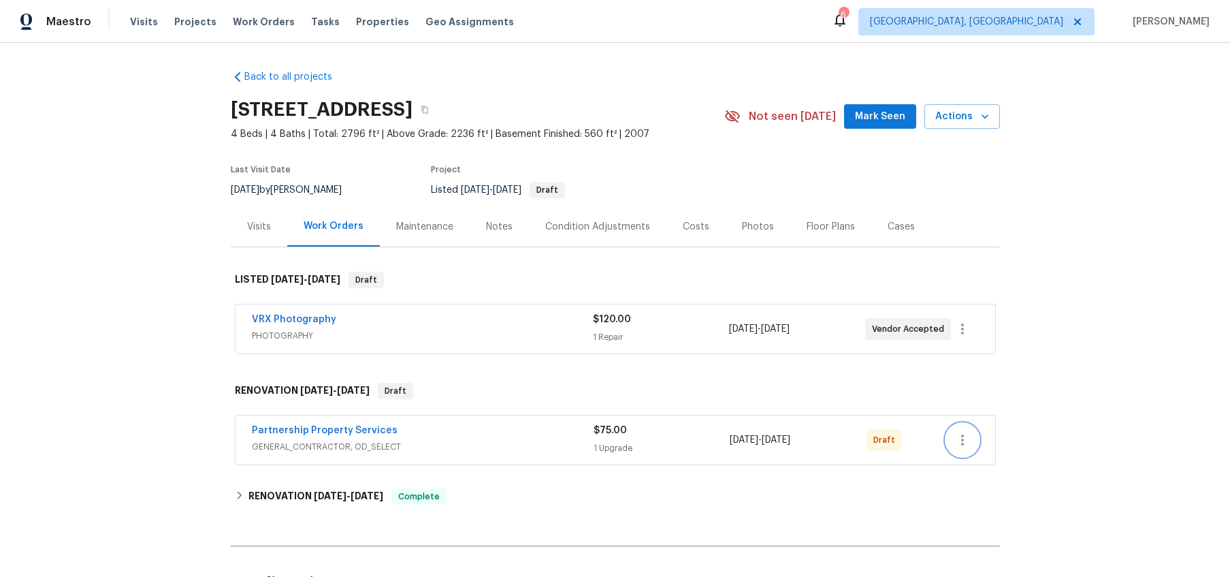
click at [962, 436] on icon "button" at bounding box center [962, 439] width 3 height 11
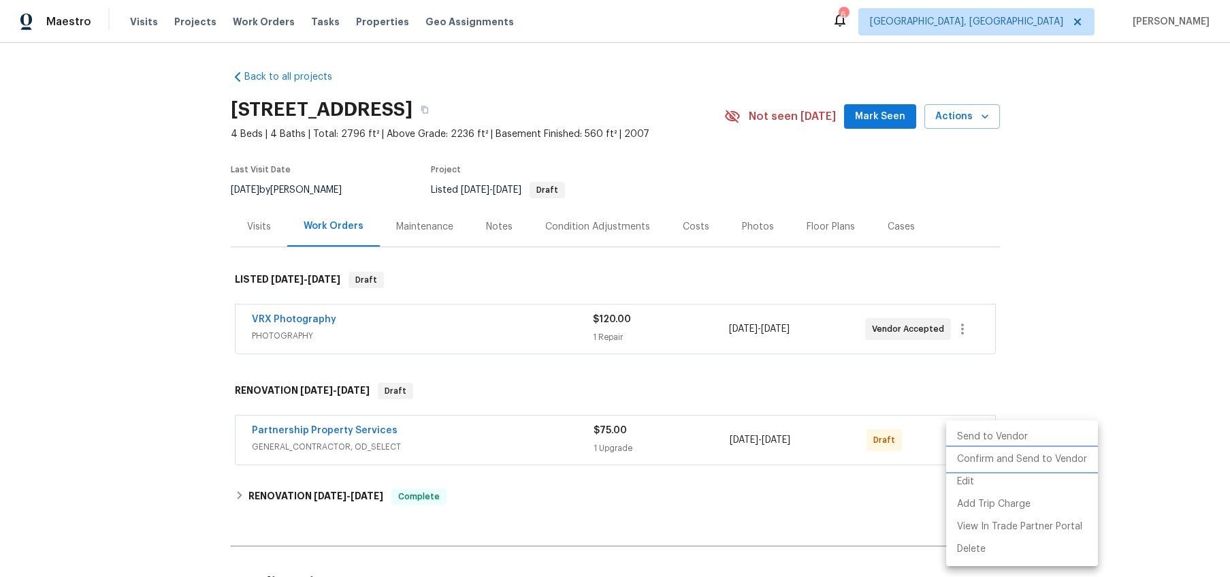
click at [972, 454] on li "Confirm and Send to Vendor" at bounding box center [1022, 459] width 152 height 22
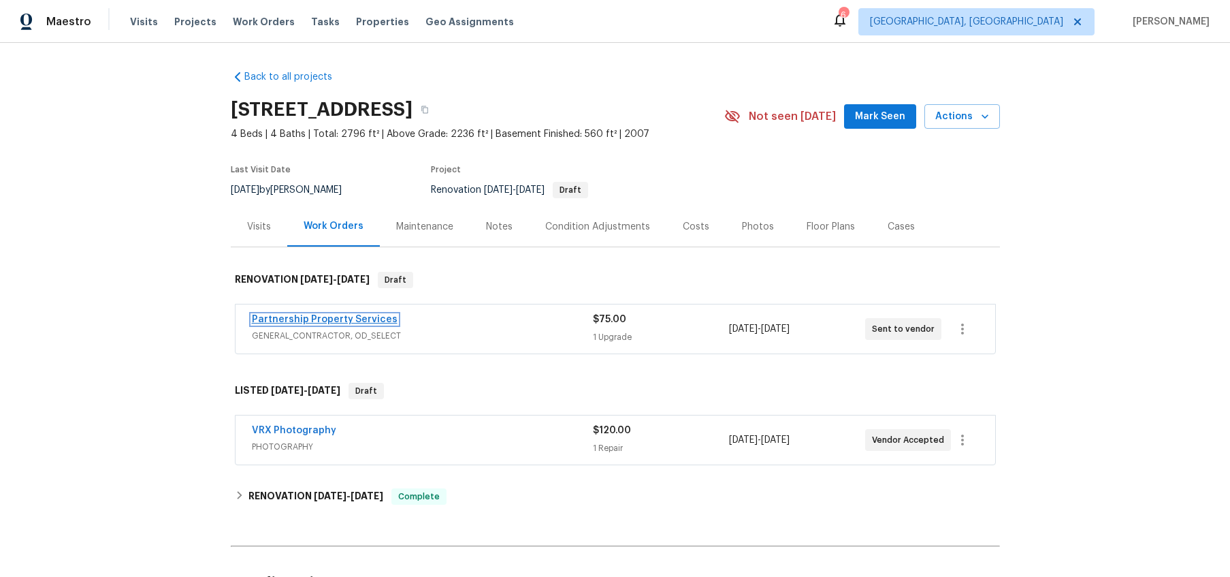
click at [289, 320] on link "Partnership Property Services" at bounding box center [325, 320] width 146 height 10
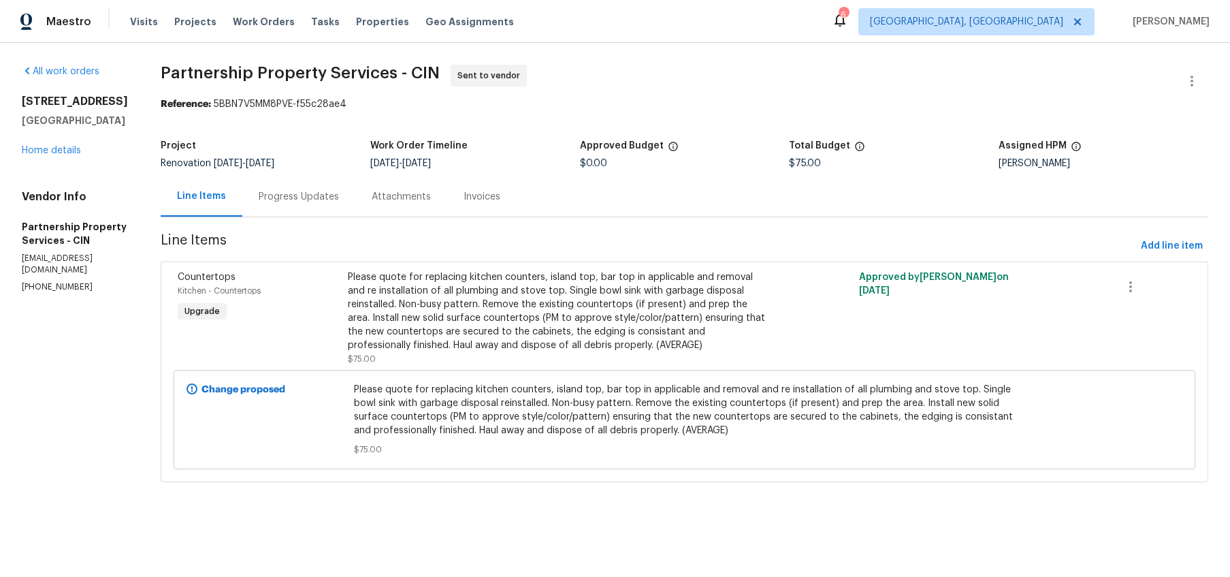
click at [339, 195] on div "Progress Updates" at bounding box center [299, 197] width 80 height 14
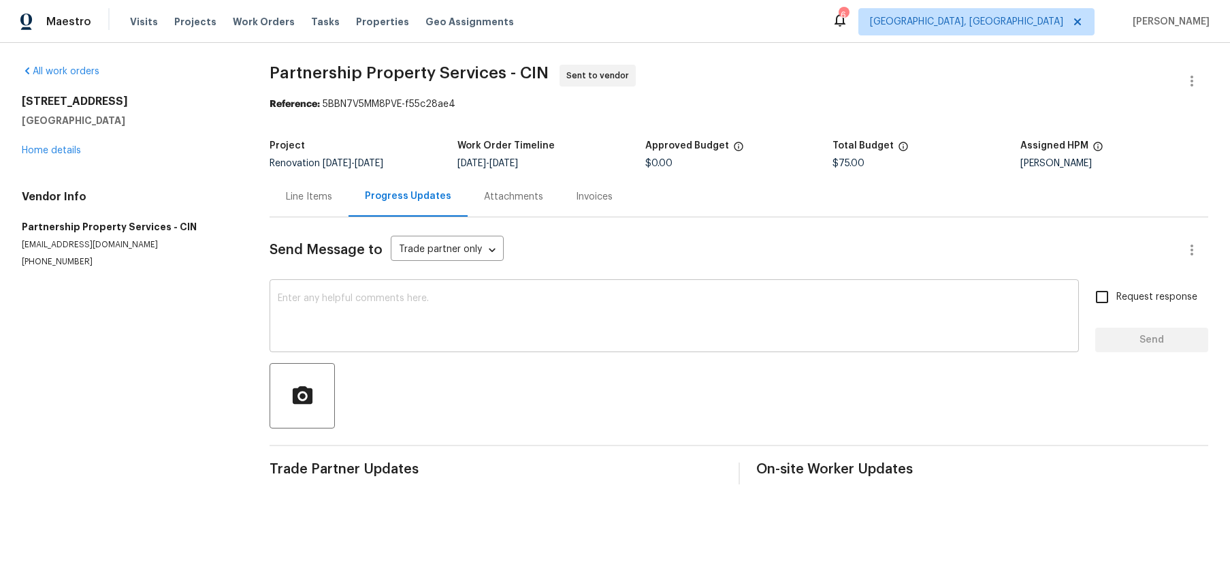
click at [453, 333] on textarea at bounding box center [674, 317] width 793 height 48
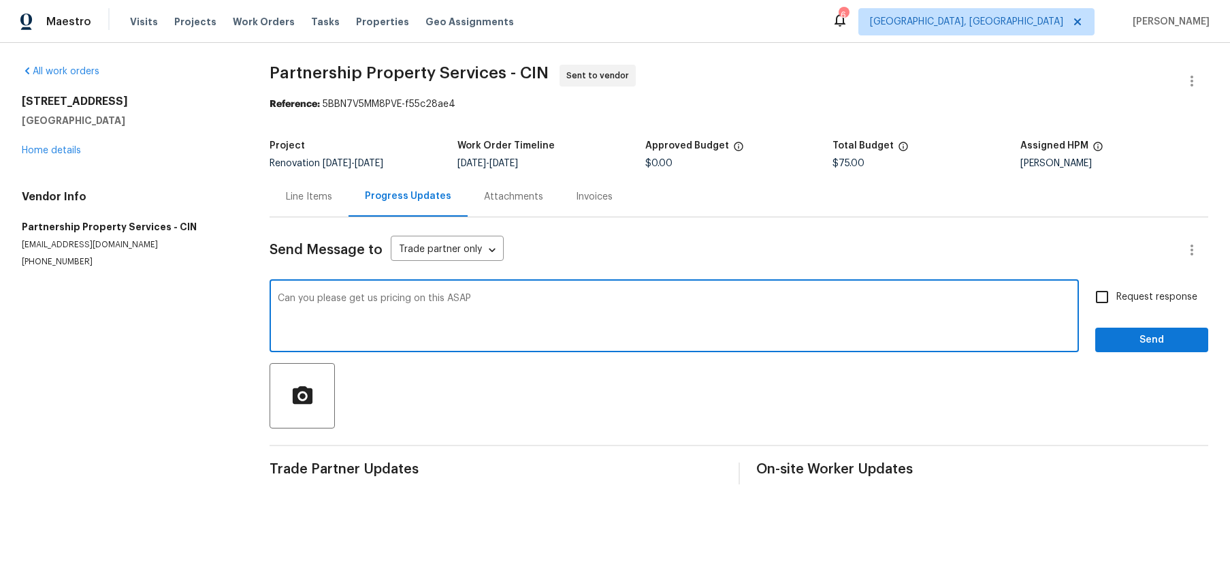
type textarea "Can you please get us pricing on this ASAP"
click at [1105, 309] on input "Request response" at bounding box center [1102, 297] width 29 height 29
checkbox input "true"
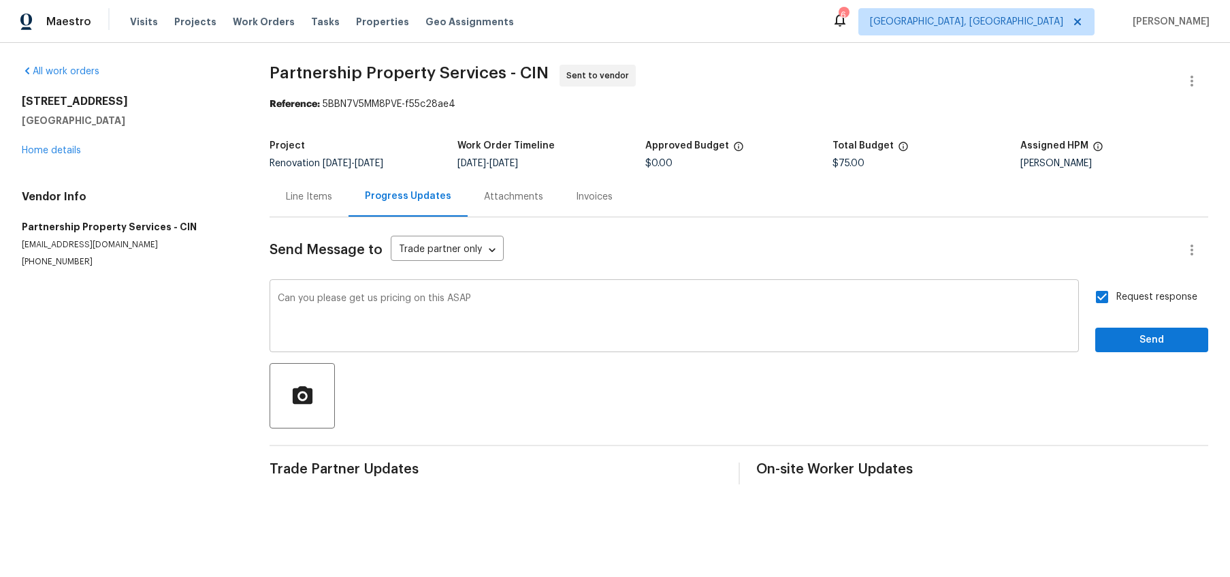
click at [892, 291] on div "Can you please get us pricing on this ASAP x ​" at bounding box center [675, 317] width 810 height 69
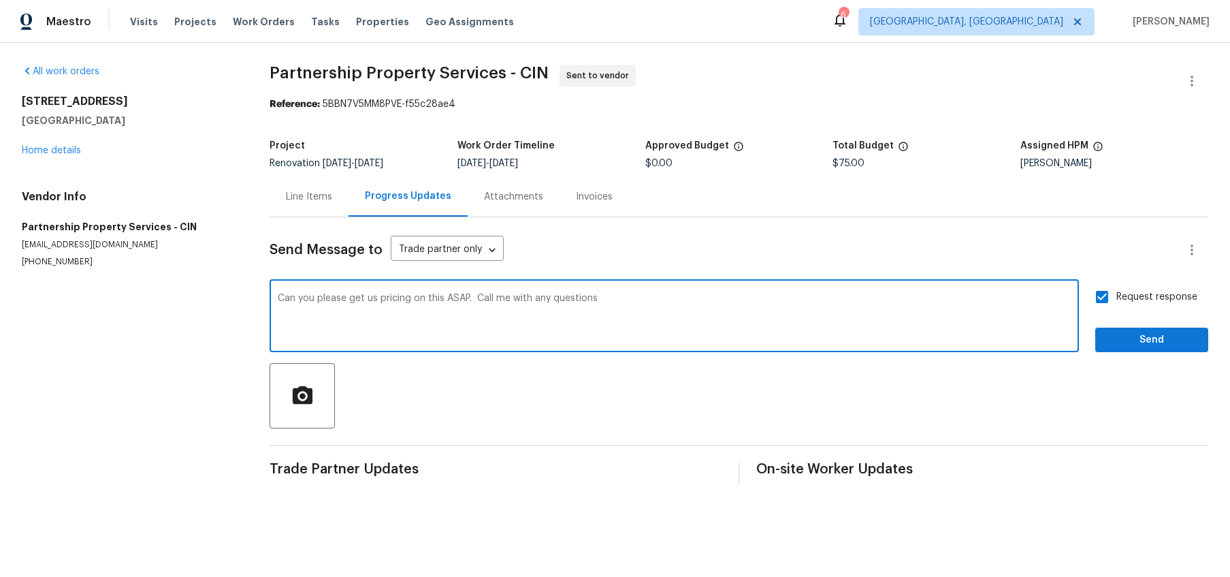
type textarea "Can you please get us pricing on this ASAP. Call me with any questions"
click at [1140, 349] on button "Send" at bounding box center [1152, 340] width 113 height 25
